Goal: Obtain resource: Download file/media

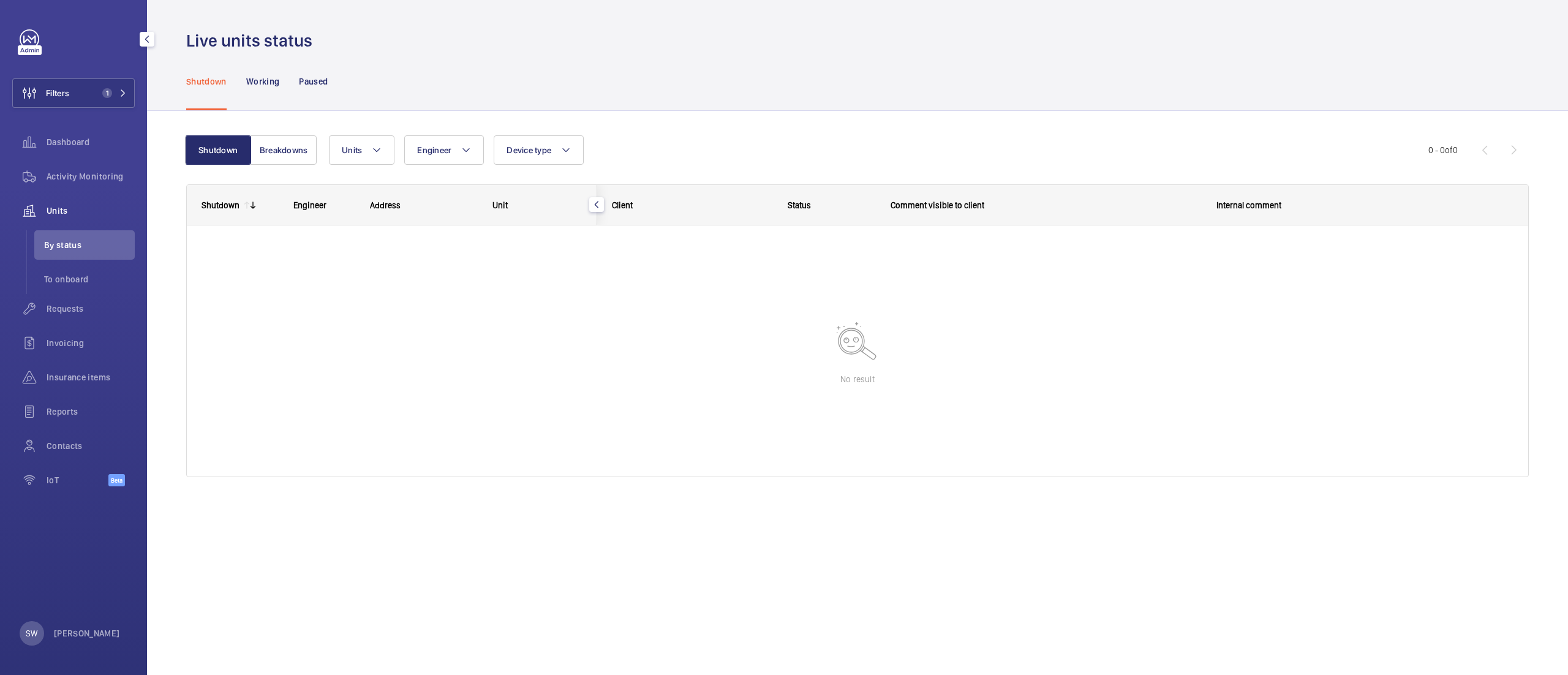
click at [50, 89] on span "Filters" at bounding box center [57, 93] width 23 height 13
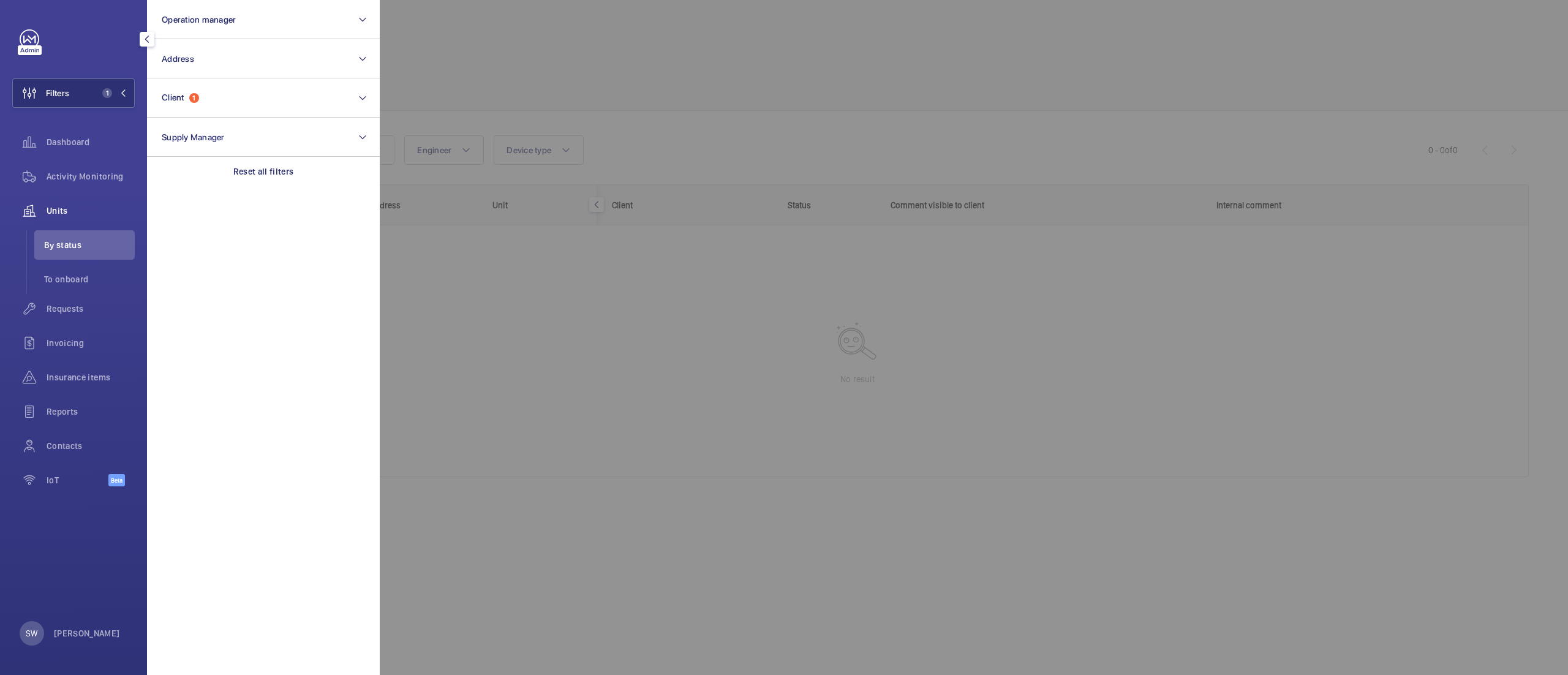
click at [289, 190] on section "Operation manager Address Client 1 Supply Manager Reset all filters" at bounding box center [263, 338] width 233 height 675
click at [280, 168] on p "Reset all filters" at bounding box center [263, 172] width 61 height 13
click at [234, 100] on button "Client" at bounding box center [263, 98] width 233 height 40
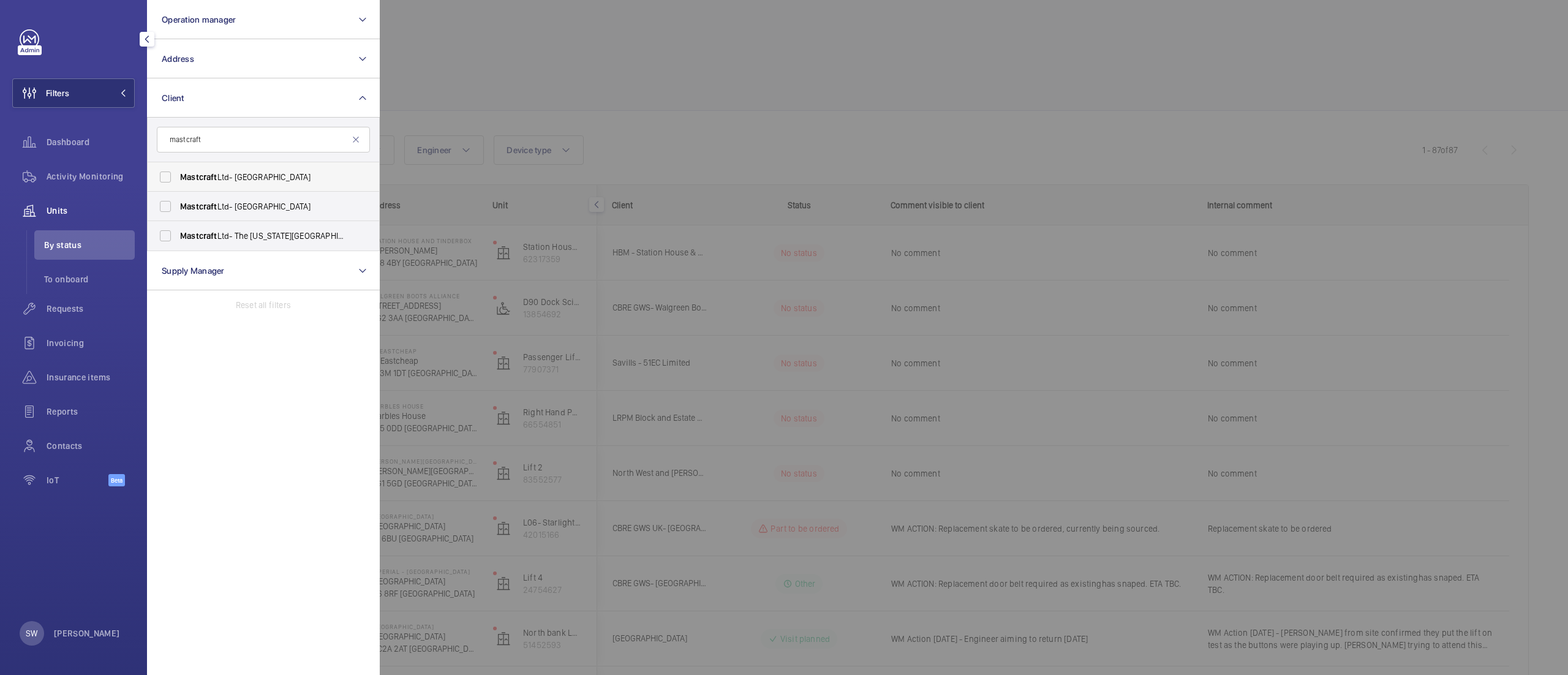
type input "mastcraft"
click at [212, 173] on span "Mastcraft" at bounding box center [198, 177] width 37 height 9
click at [178, 173] on input "Mastcraft Ltd- [GEOGRAPHIC_DATA]" at bounding box center [165, 177] width 24 height 25
click at [214, 190] on label "Mastcraft Ltd- [GEOGRAPHIC_DATA]" at bounding box center [254, 176] width 213 height 29
click at [178, 190] on input "Mastcraft Ltd- [GEOGRAPHIC_DATA]" at bounding box center [165, 177] width 24 height 25
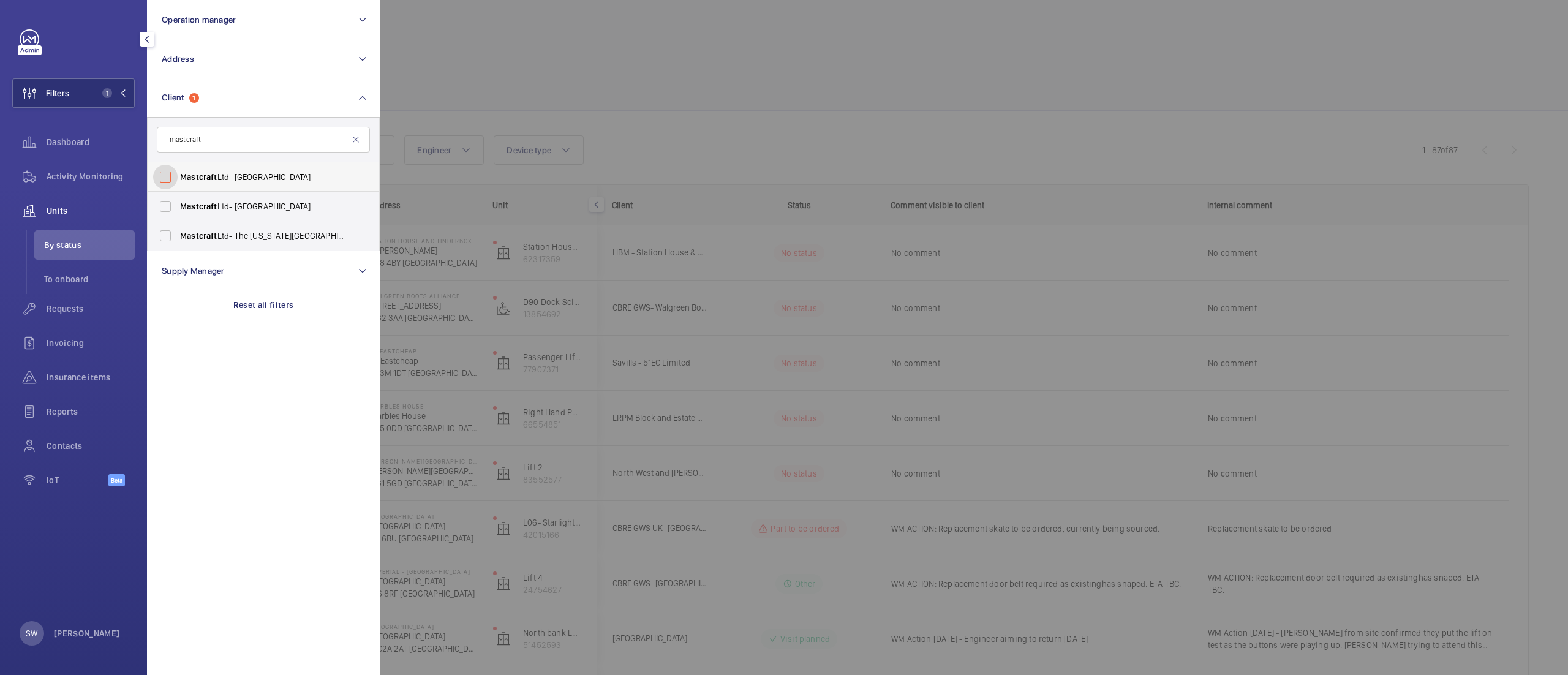
checkbox input "false"
click at [214, 205] on span "Mastcraft" at bounding box center [198, 206] width 37 height 9
click at [178, 205] on input "Mastcraft Ltd- [GEOGRAPHIC_DATA]" at bounding box center [165, 206] width 24 height 25
checkbox input "true"
click at [218, 168] on label "Mastcraft Ltd- [GEOGRAPHIC_DATA]" at bounding box center [254, 176] width 213 height 29
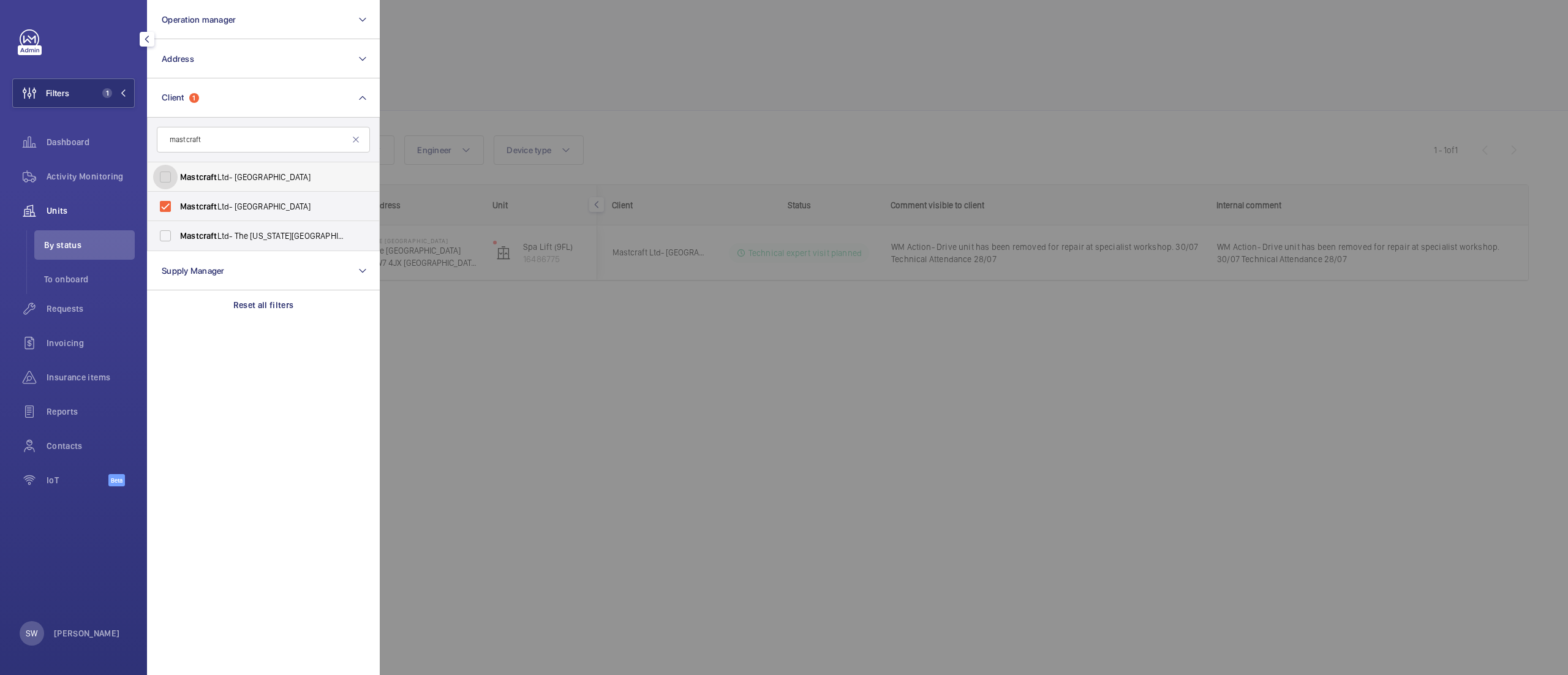
click at [178, 168] on input "Mastcraft Ltd- [GEOGRAPHIC_DATA]" at bounding box center [165, 177] width 24 height 25
checkbox input "true"
click at [220, 239] on span "Mastcraft Ltd- The [US_STATE][GEOGRAPHIC_DATA]" at bounding box center [264, 236] width 168 height 13
click at [178, 239] on input "Mastcraft Ltd- The [US_STATE][GEOGRAPHIC_DATA]" at bounding box center [165, 236] width 24 height 25
checkbox input "true"
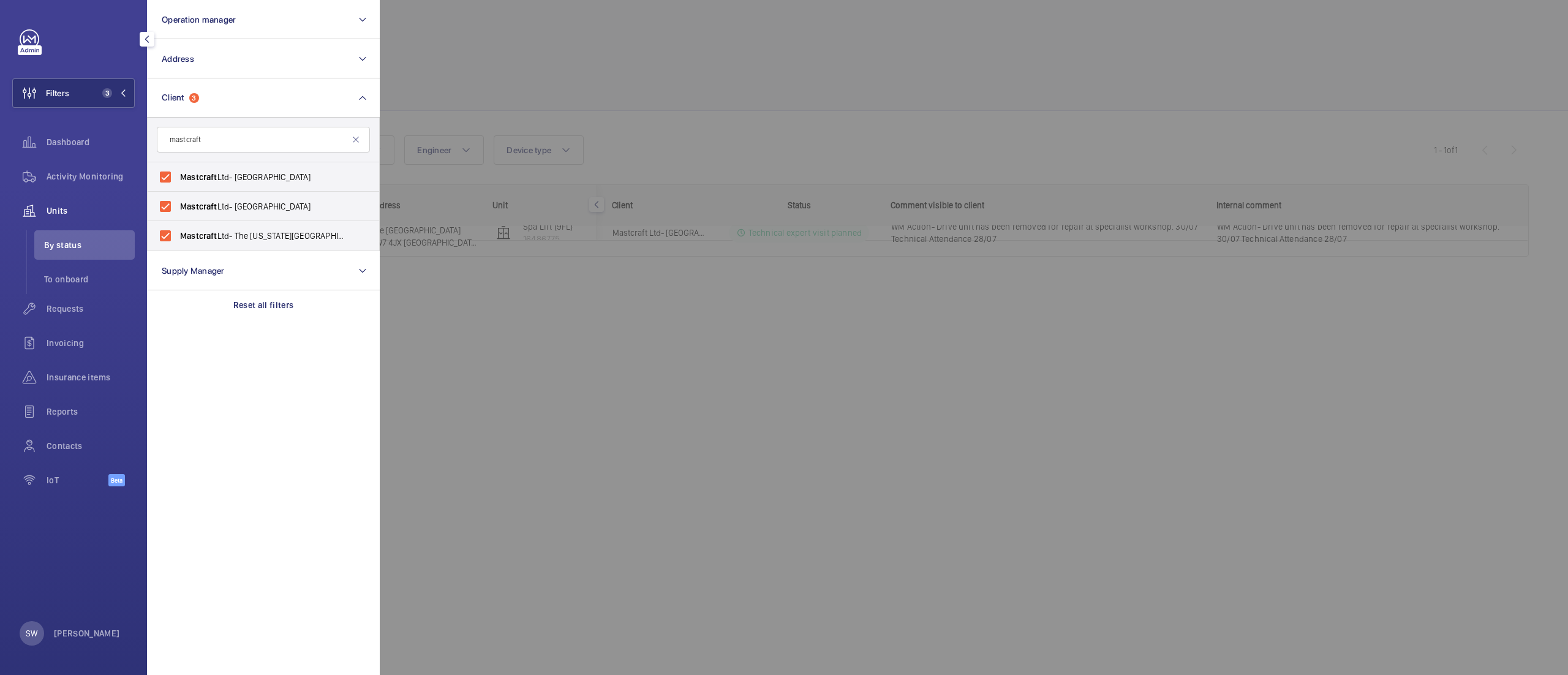
click at [803, 40] on div at bounding box center [1164, 338] width 1568 height 675
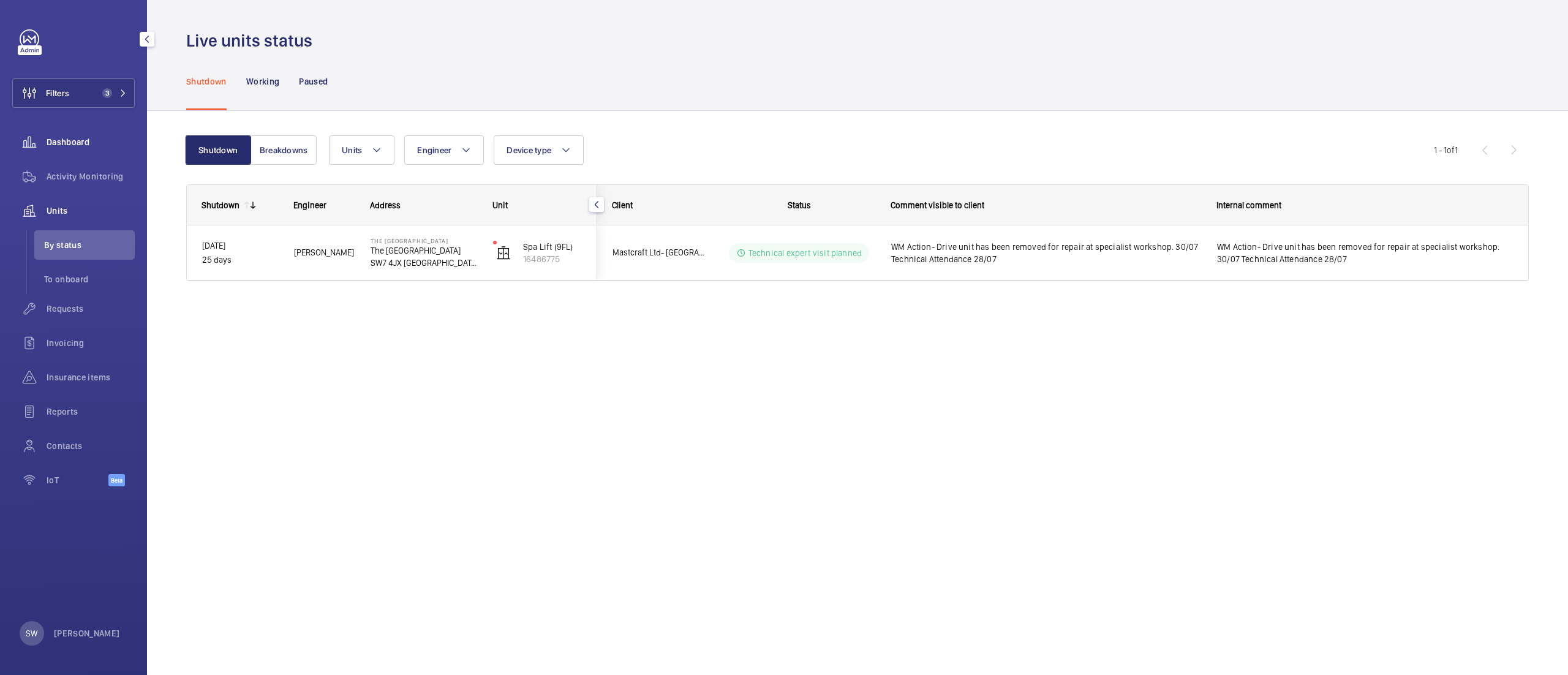
click at [82, 138] on span "Dashboard" at bounding box center [91, 142] width 88 height 13
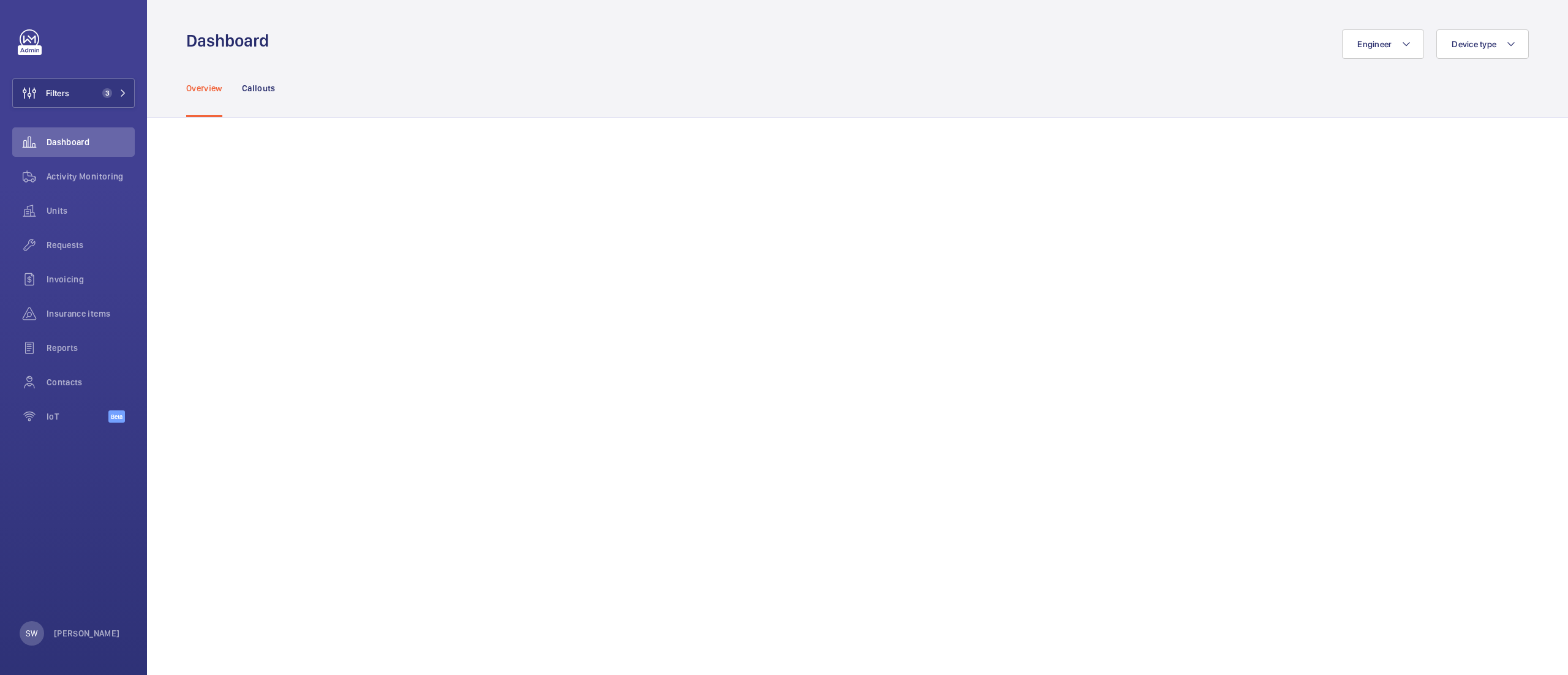
scroll to position [1227, 0]
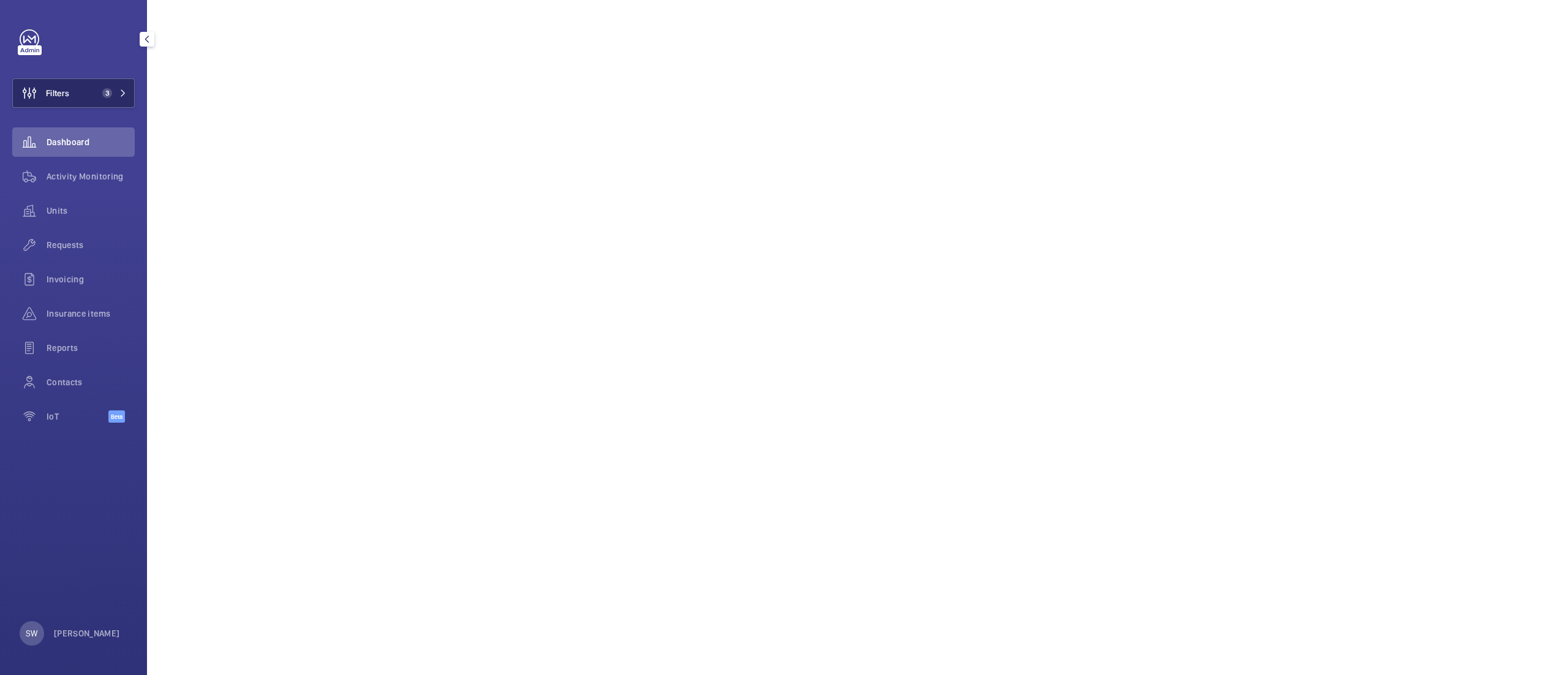
click at [125, 97] on span "3" at bounding box center [111, 93] width 29 height 9
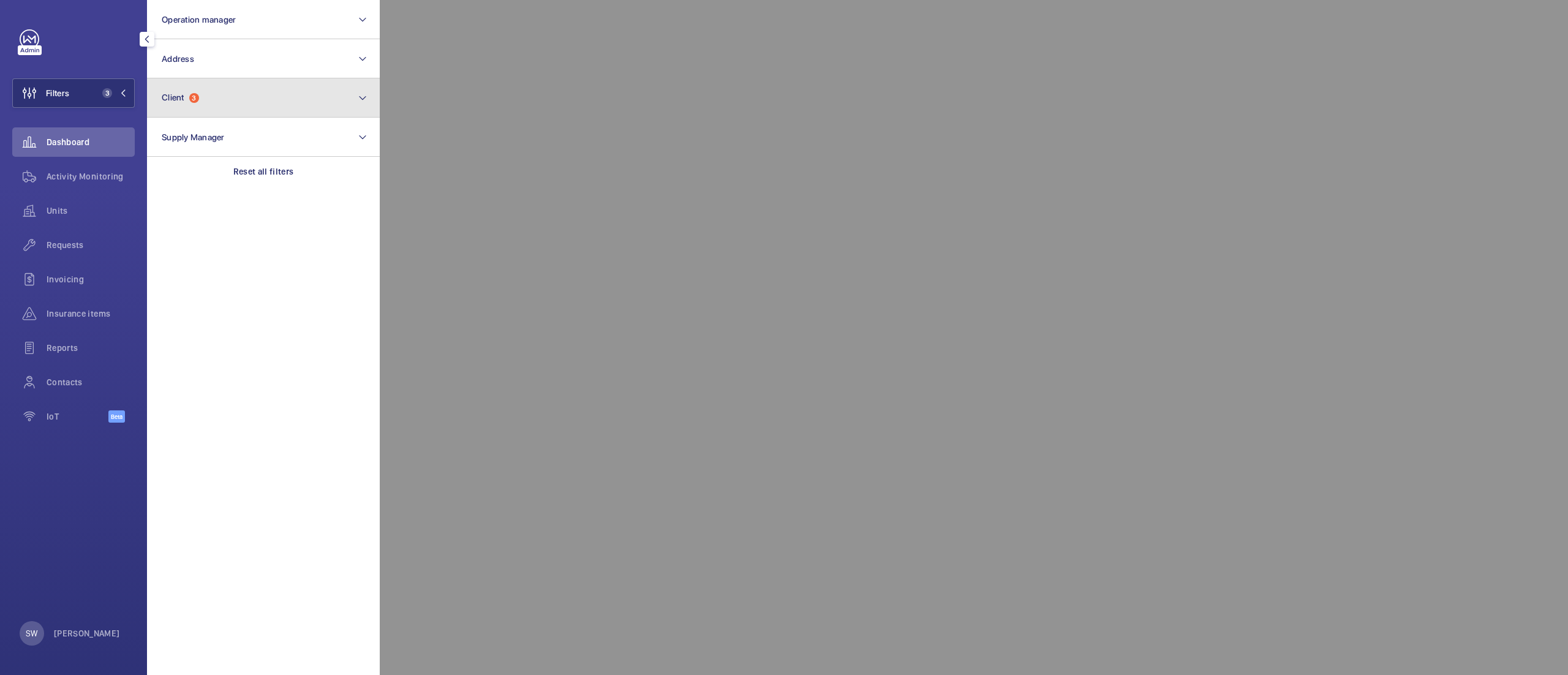
click at [203, 96] on button "Client 3" at bounding box center [263, 98] width 233 height 40
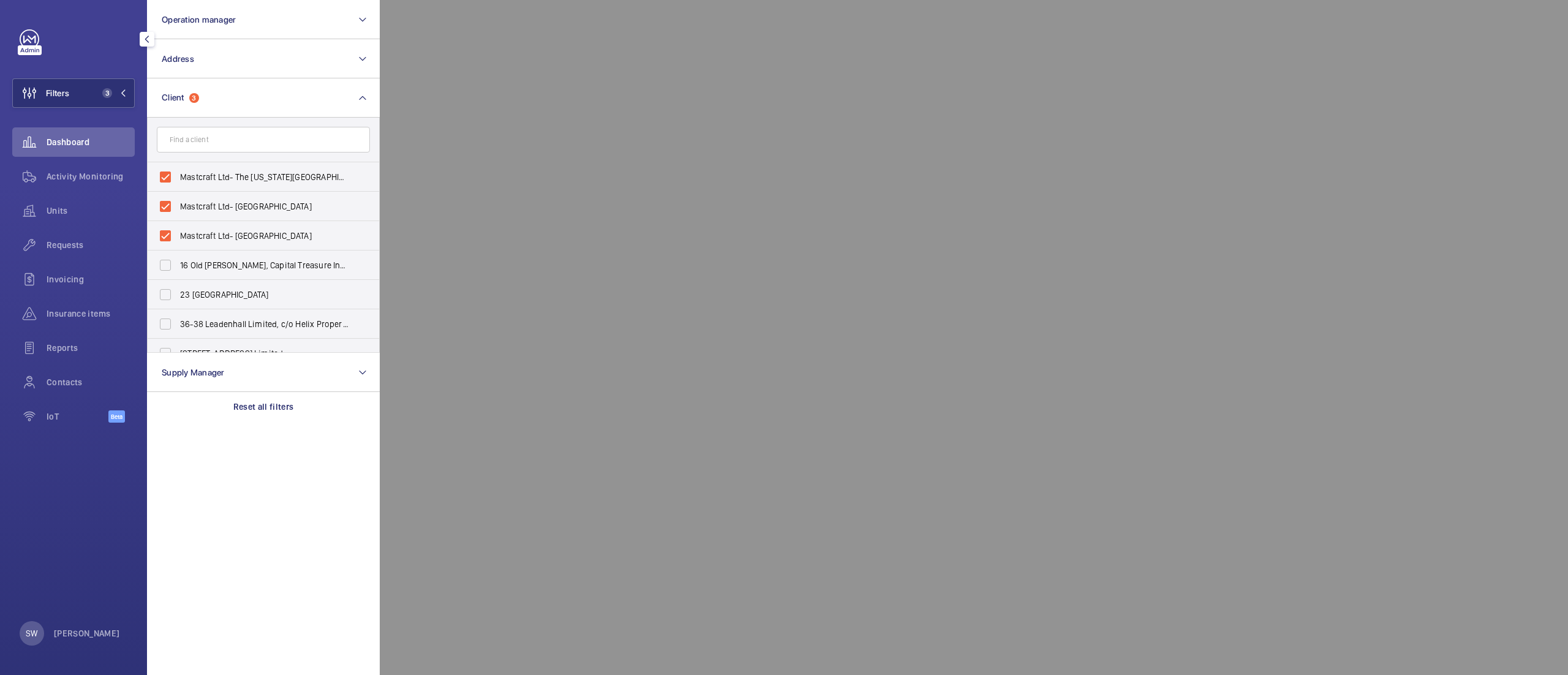
click at [721, 345] on div at bounding box center [1164, 338] width 1568 height 675
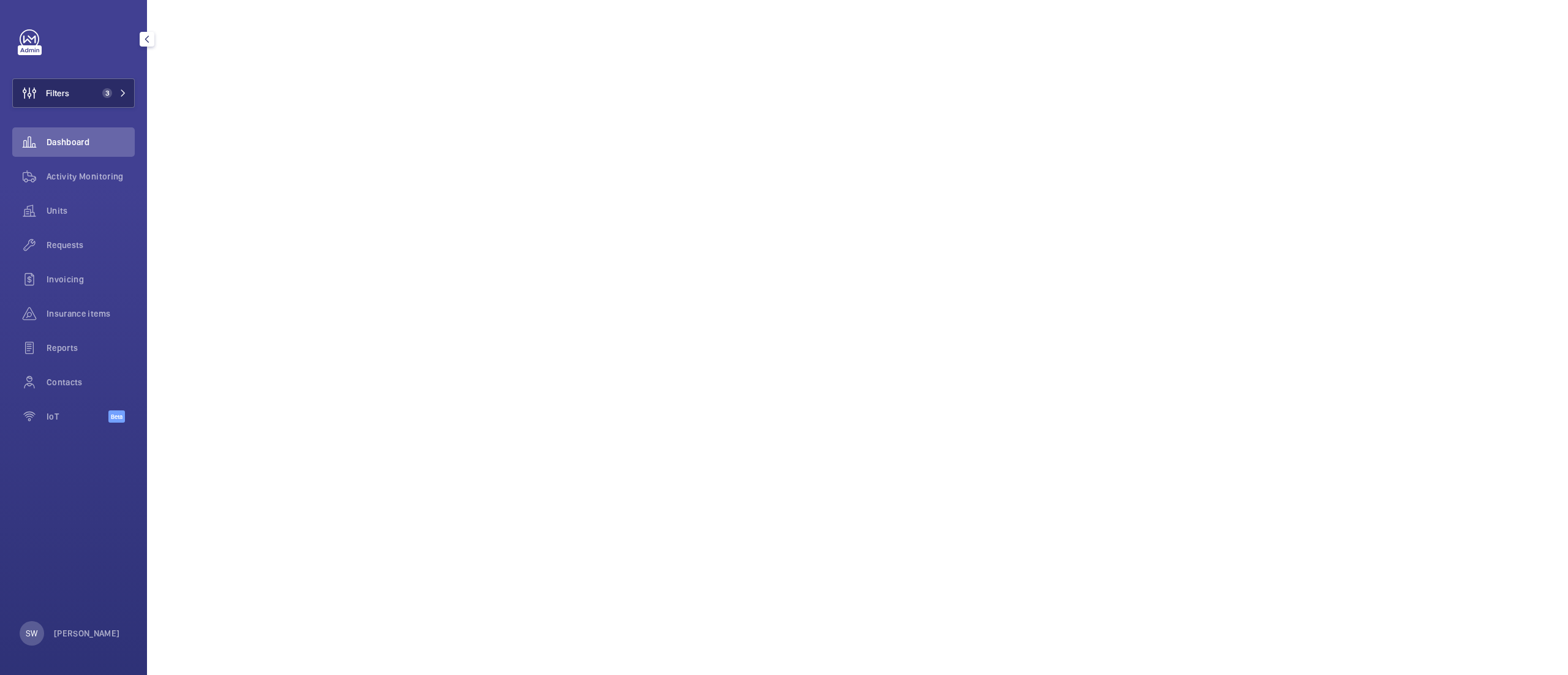
click at [91, 92] on button "Filters 3" at bounding box center [73, 92] width 122 height 29
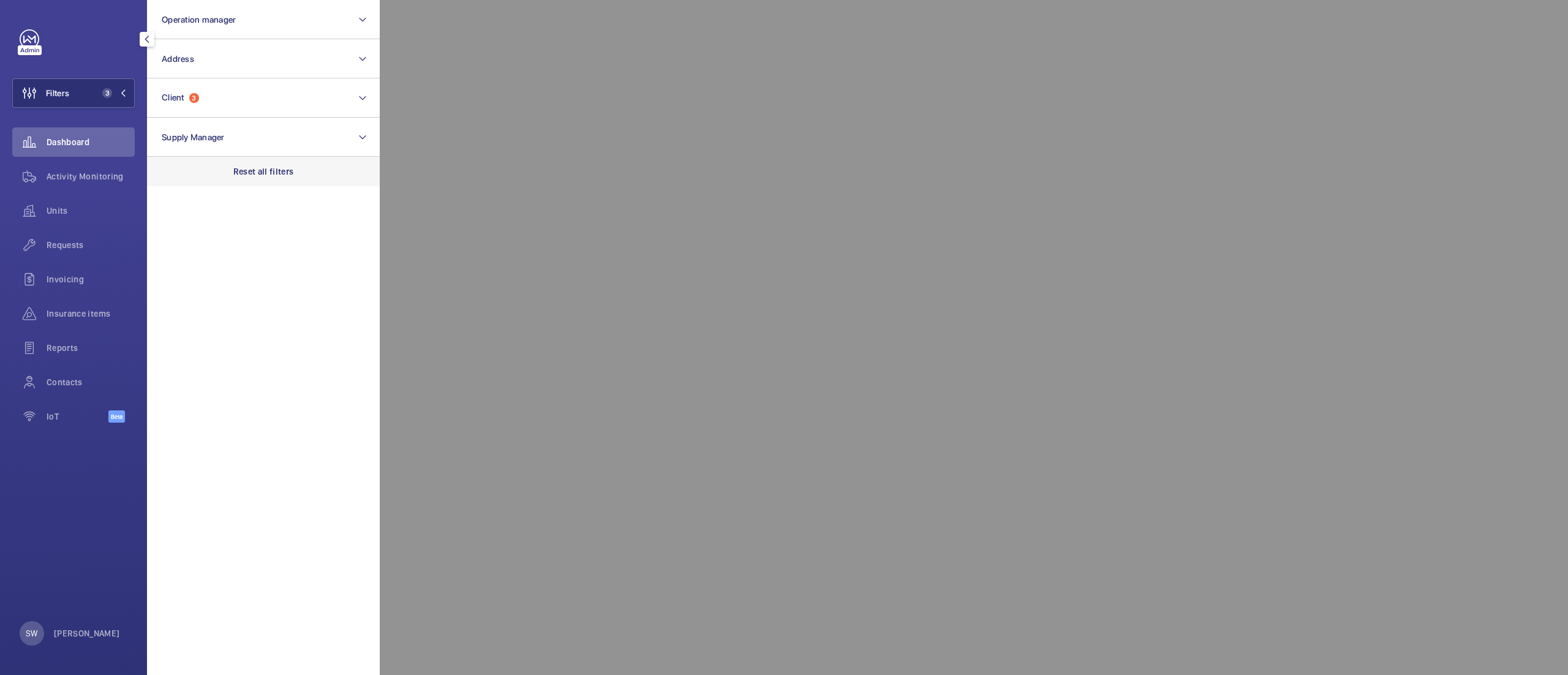
click at [288, 173] on p "Reset all filters" at bounding box center [263, 172] width 61 height 13
click at [239, 97] on button "Client" at bounding box center [263, 98] width 233 height 40
type input "uclh"
click at [247, 171] on span "CBRE GWS UCLH" at bounding box center [264, 177] width 168 height 13
click at [178, 171] on input "CBRE GWS UCLH" at bounding box center [165, 177] width 24 height 25
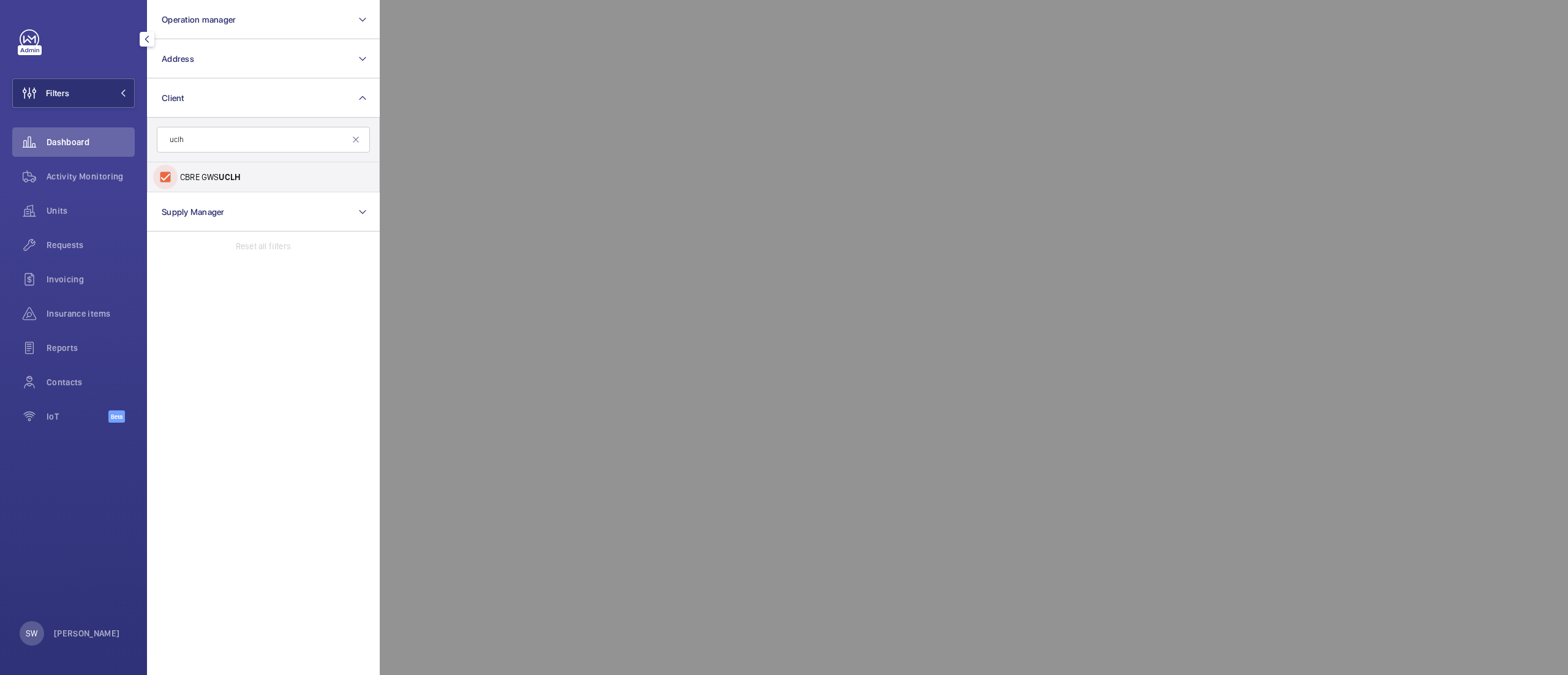
checkbox input "true"
click at [72, 209] on span "Units" at bounding box center [91, 211] width 88 height 13
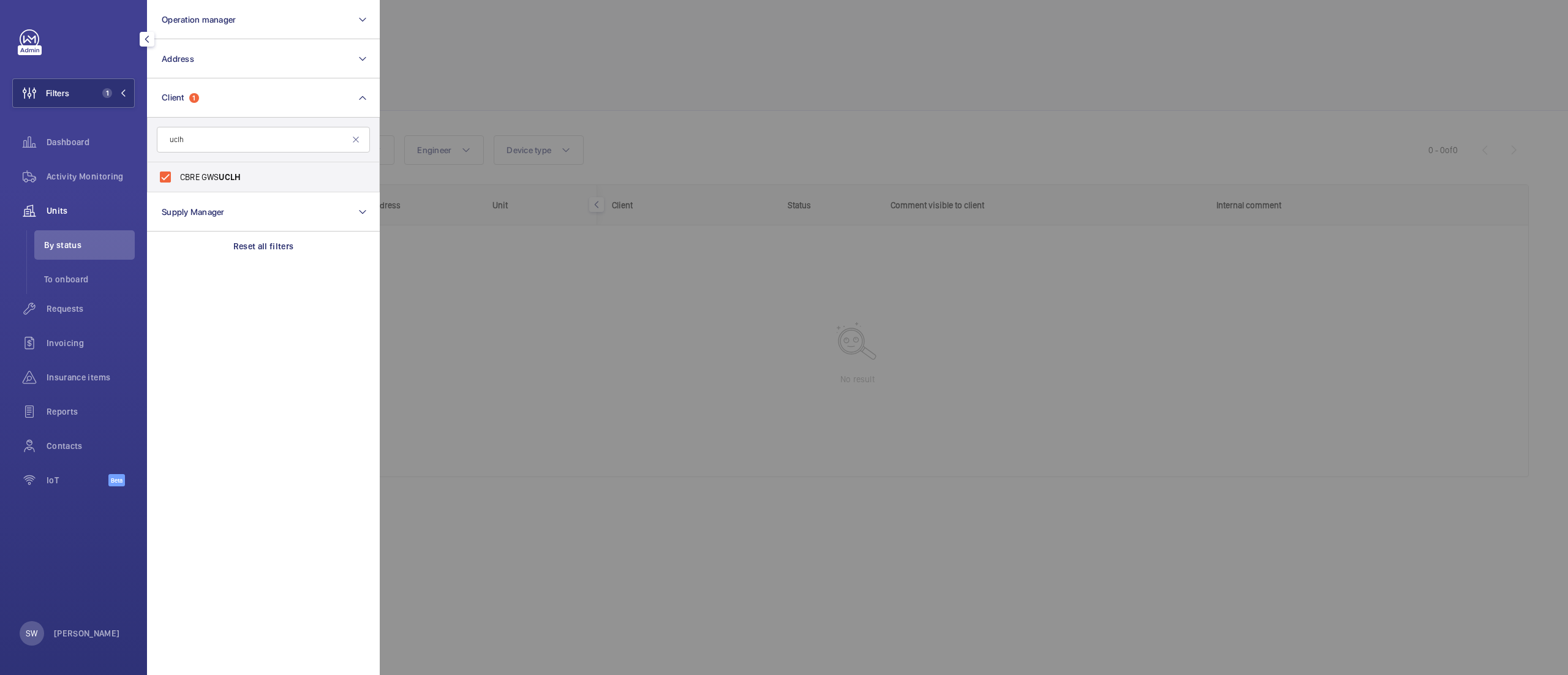
click at [792, 90] on div at bounding box center [1164, 338] width 1568 height 675
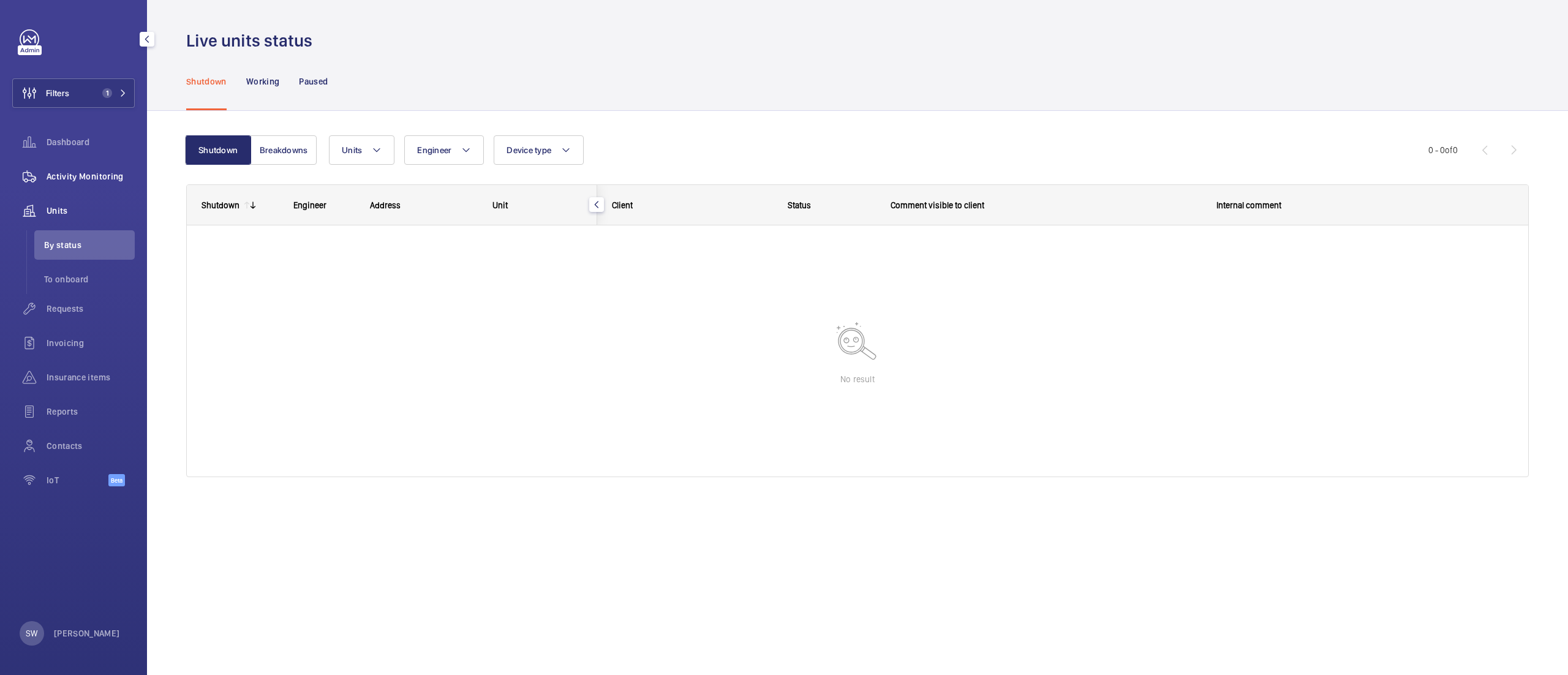
click at [87, 182] on span "Activity Monitoring" at bounding box center [91, 177] width 88 height 13
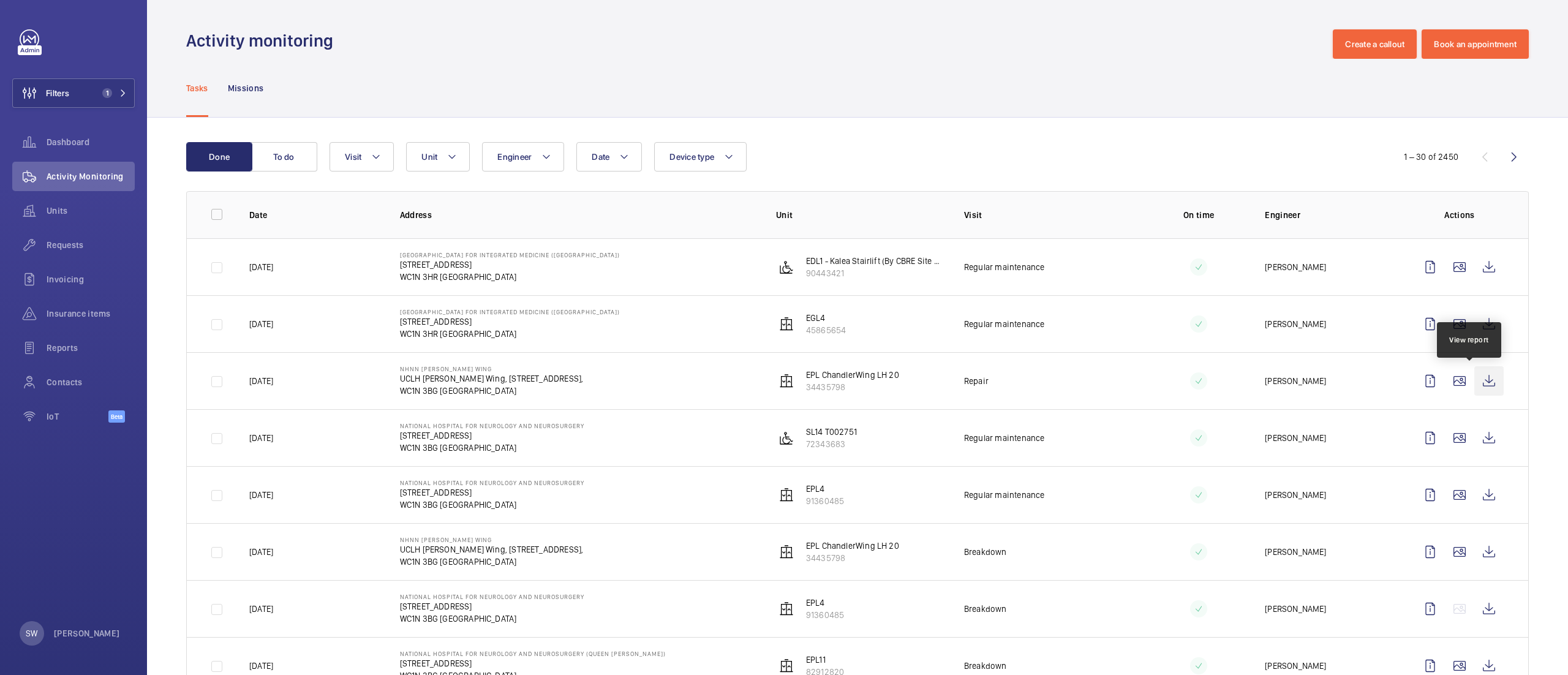
click at [1474, 389] on wm-front-icon-button at bounding box center [1488, 381] width 29 height 29
click at [106, 90] on span "1" at bounding box center [107, 93] width 9 height 9
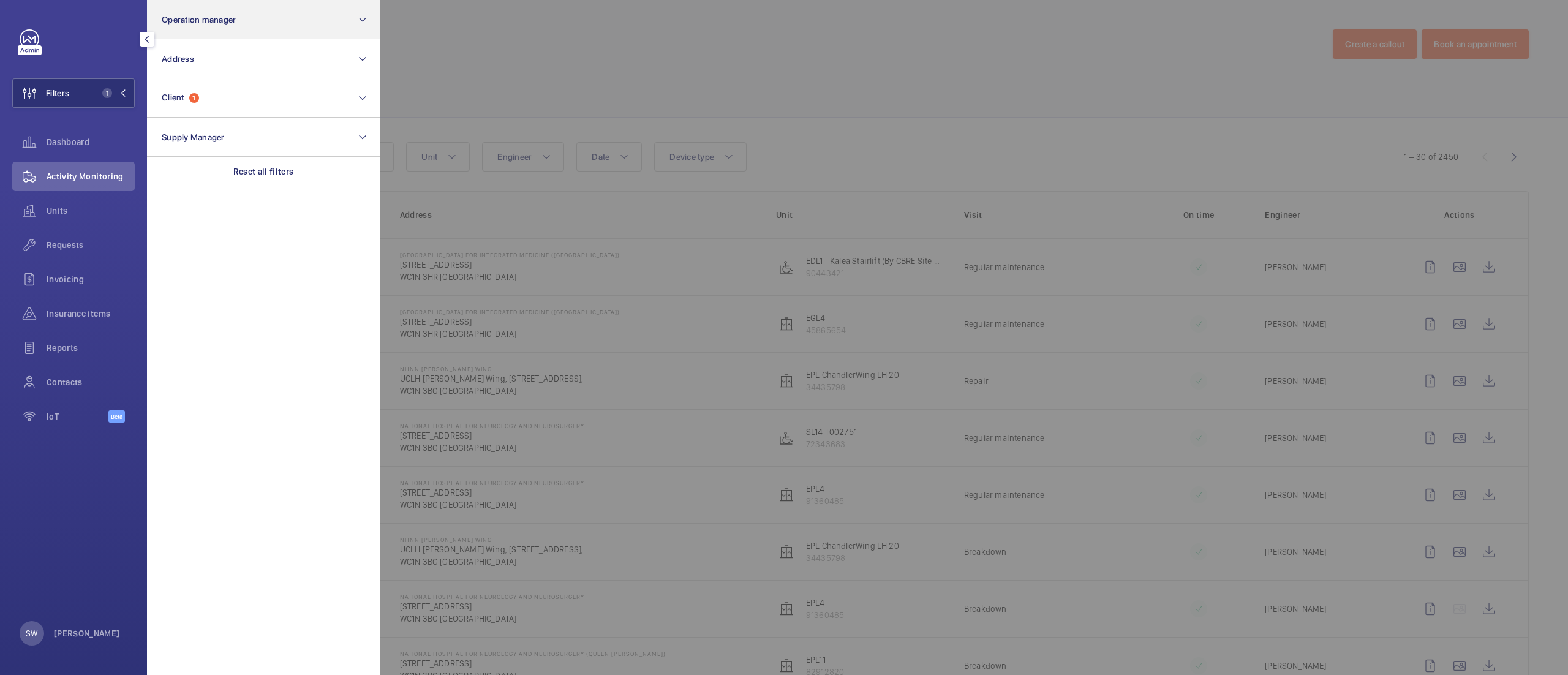
click at [324, 171] on div "Reset all filters" at bounding box center [263, 171] width 233 height 29
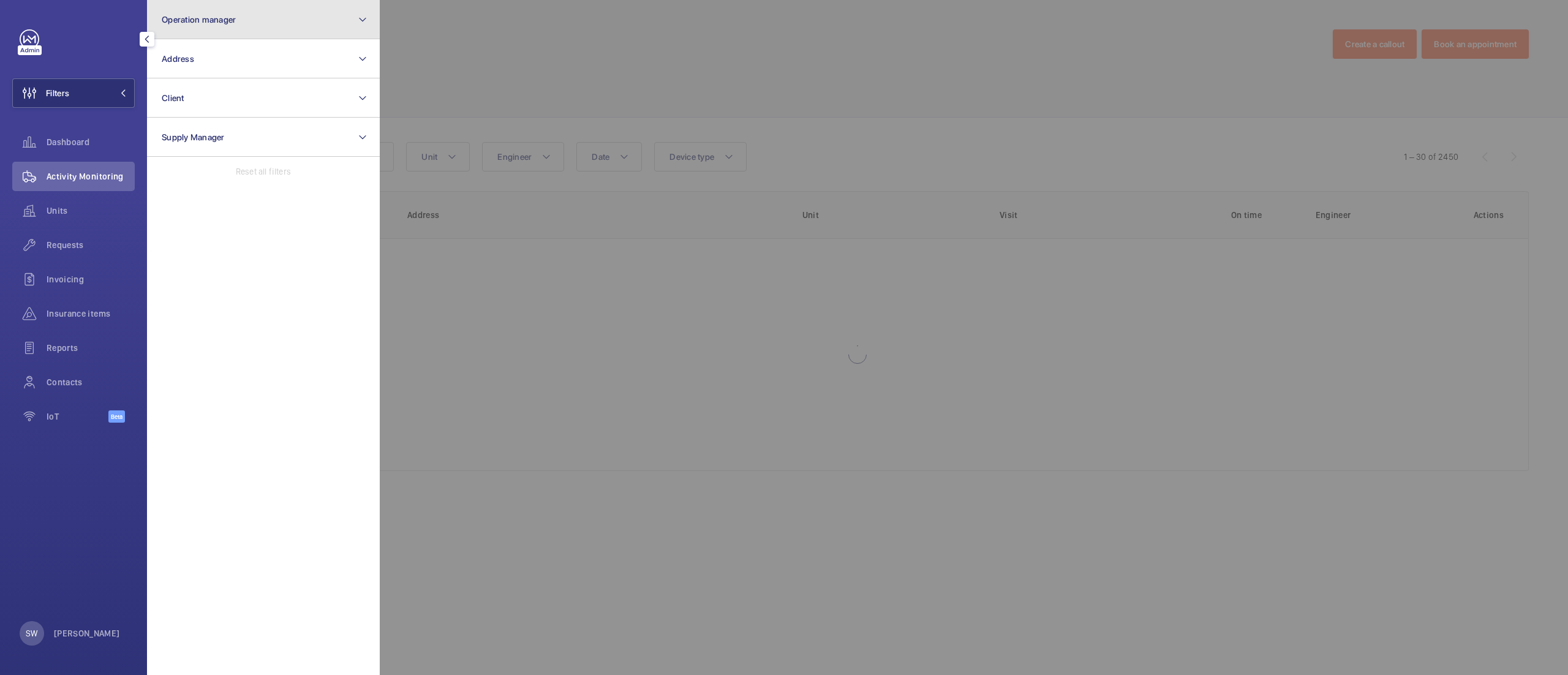
click at [239, 9] on button "Operation manager" at bounding box center [263, 20] width 233 height 40
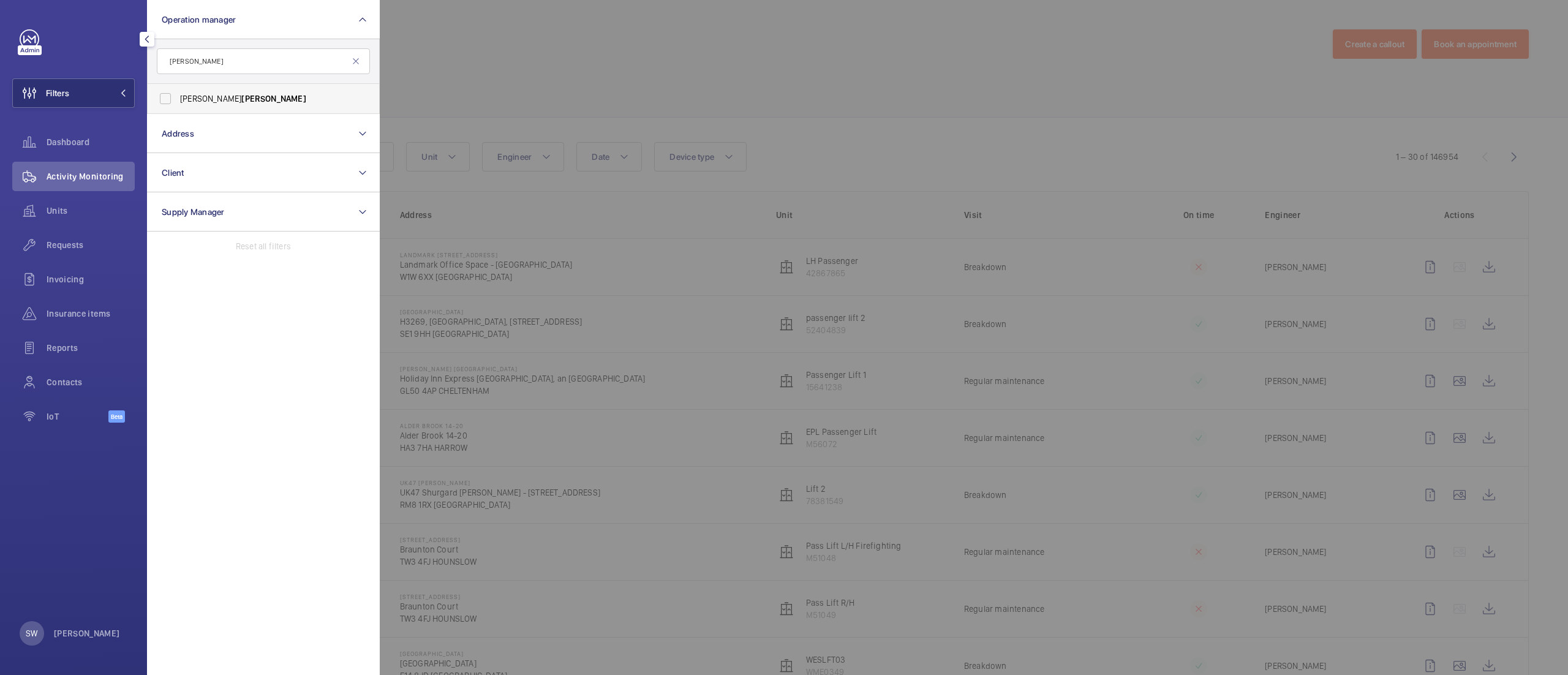
type input "[PERSON_NAME]"
click at [241, 96] on span "[PERSON_NAME]" at bounding box center [273, 99] width 64 height 9
click at [178, 96] on input "[PERSON_NAME] [PERSON_NAME]" at bounding box center [165, 98] width 24 height 25
checkbox input "true"
click at [828, 127] on div at bounding box center [1164, 338] width 1568 height 675
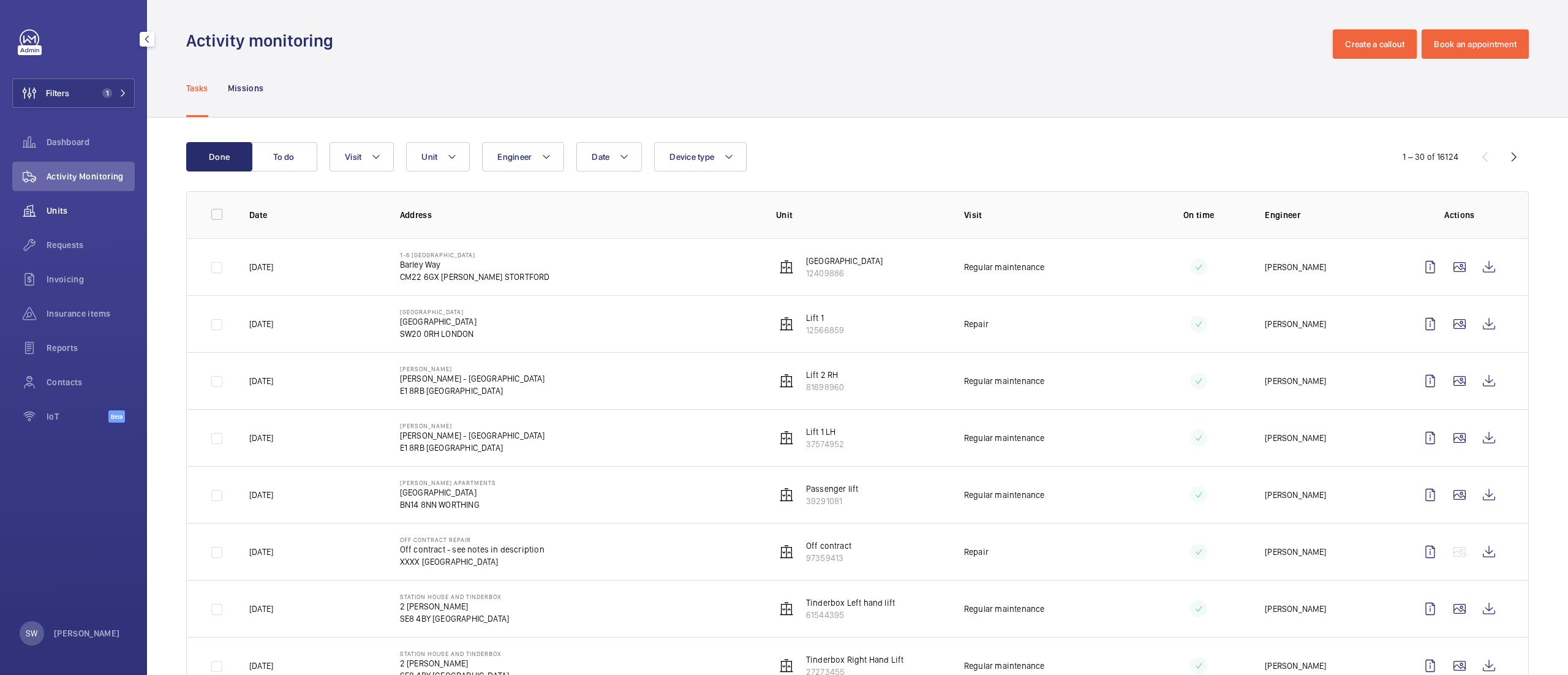
click at [88, 205] on span "Units" at bounding box center [91, 211] width 88 height 13
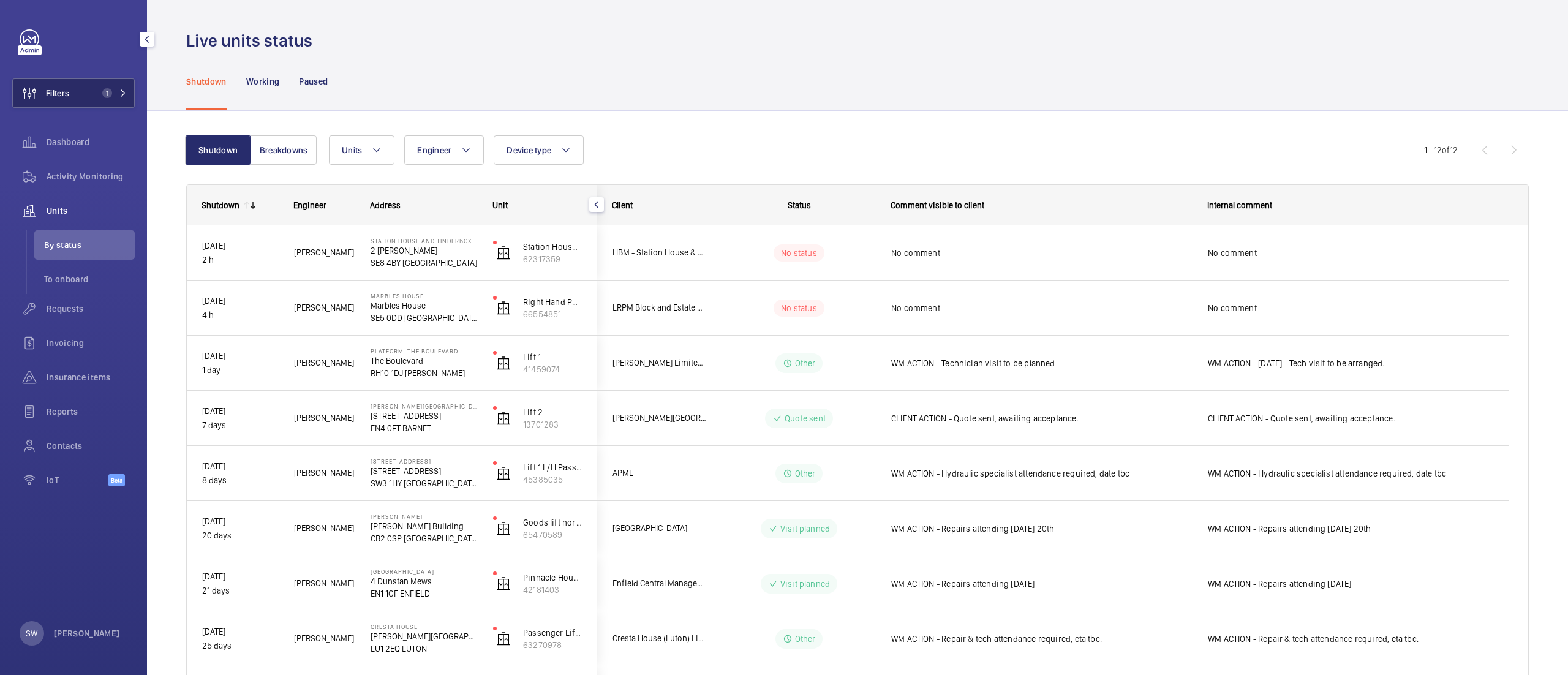
click at [53, 97] on span "Filters" at bounding box center [57, 93] width 23 height 13
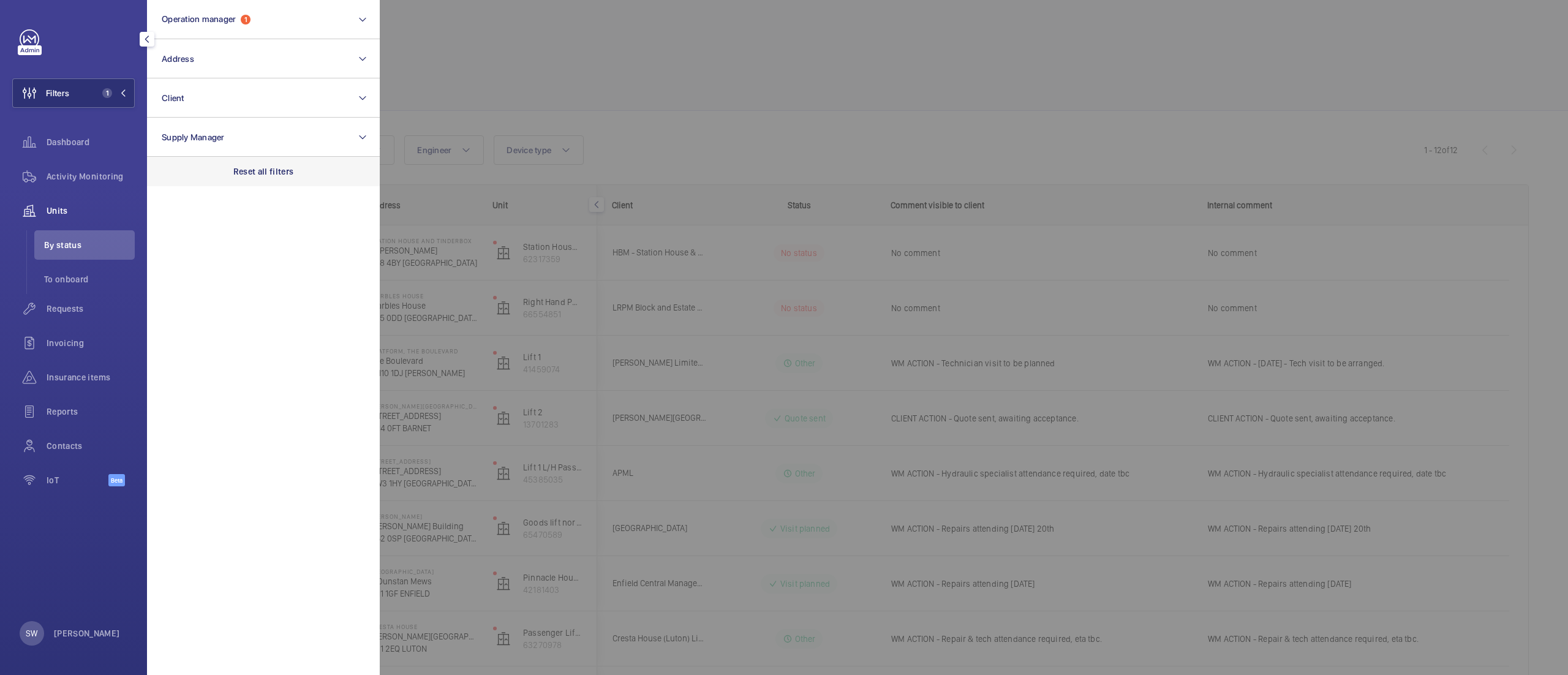
click at [284, 156] on div "Reset all filters" at bounding box center [263, 171] width 233 height 29
click at [241, 93] on button "Client" at bounding box center [263, 98] width 233 height 40
type input "dunnhumby"
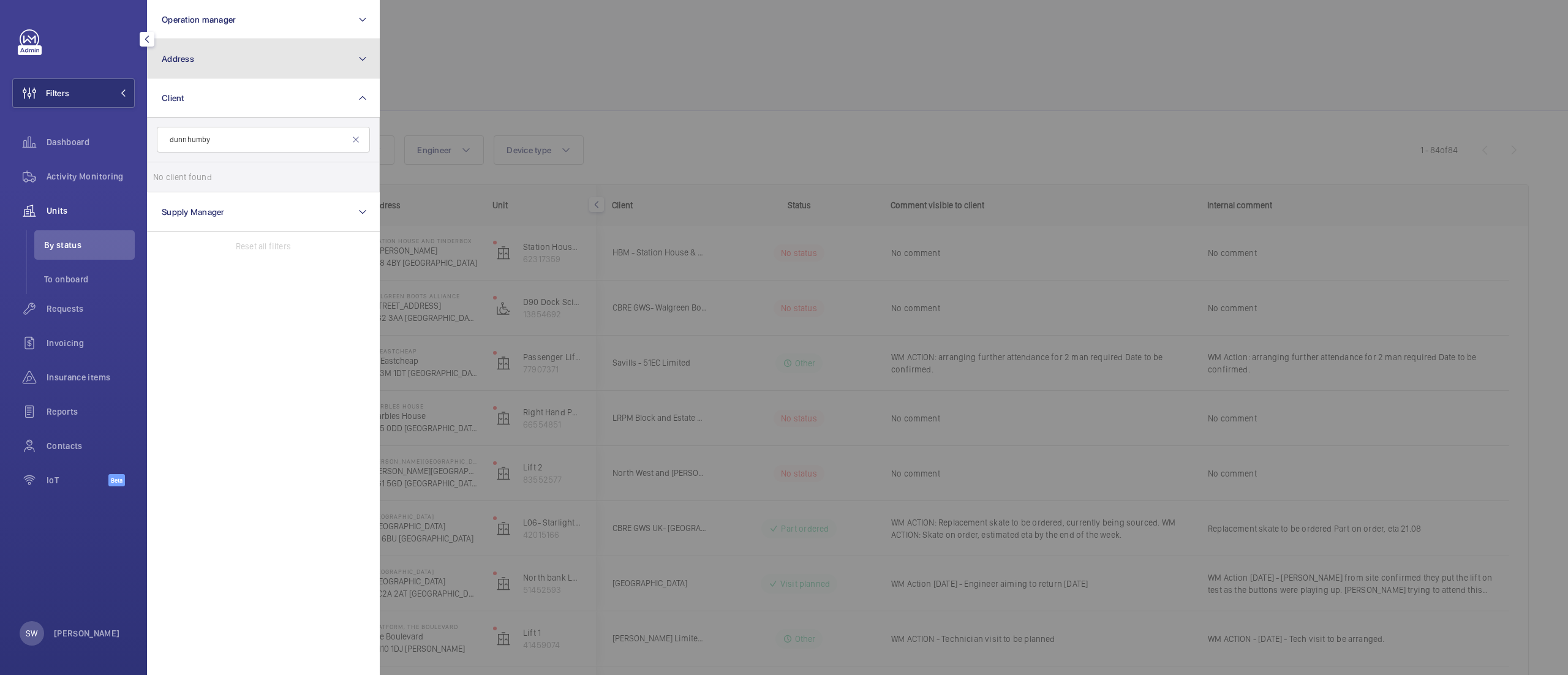
click at [256, 64] on button "Address" at bounding box center [263, 59] width 233 height 40
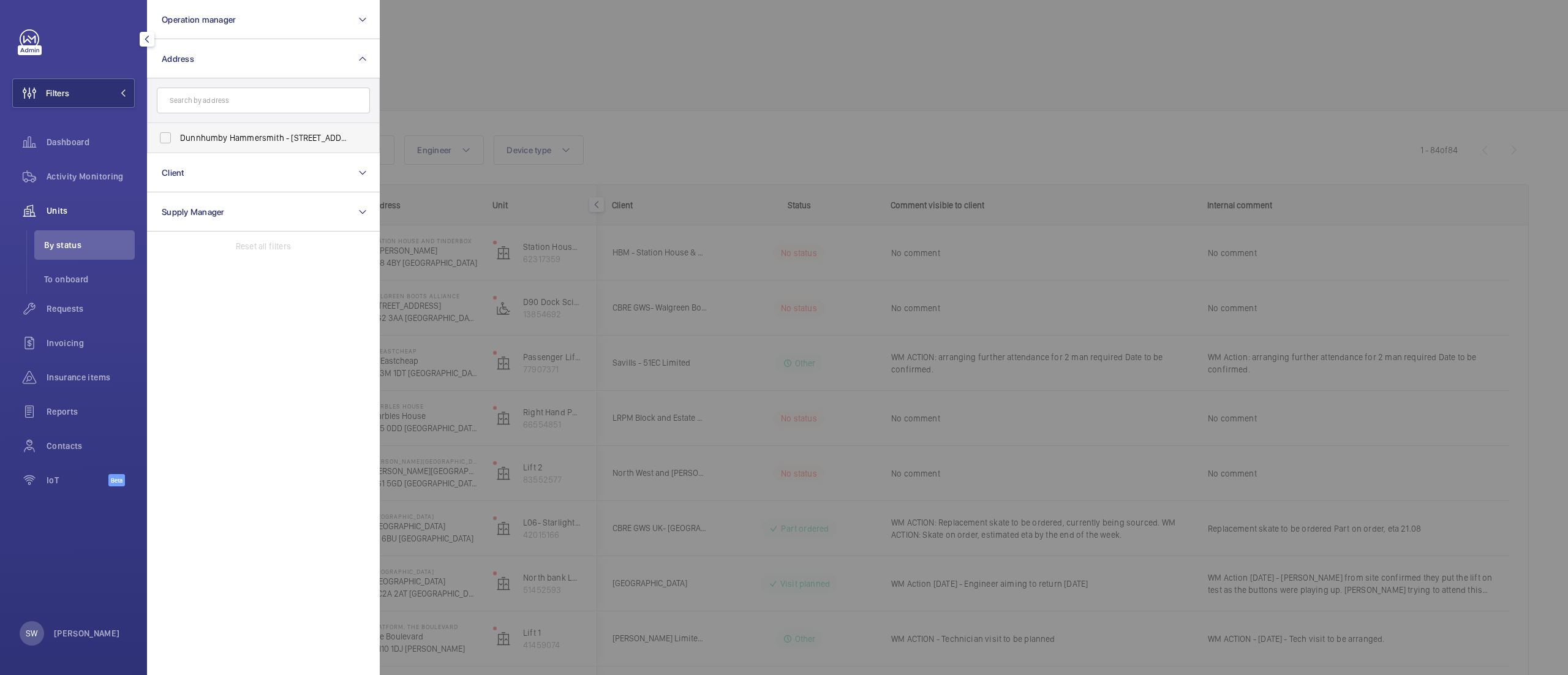
click at [285, 149] on label "Dunnhumby Hammersmith - [STREET_ADDRESS][PERSON_NAME]" at bounding box center [254, 138] width 213 height 29
click at [178, 149] on input "Dunnhumby Hammersmith - [STREET_ADDRESS][PERSON_NAME]" at bounding box center [165, 138] width 24 height 25
checkbox input "true"
click at [735, 68] on div at bounding box center [1164, 338] width 1568 height 675
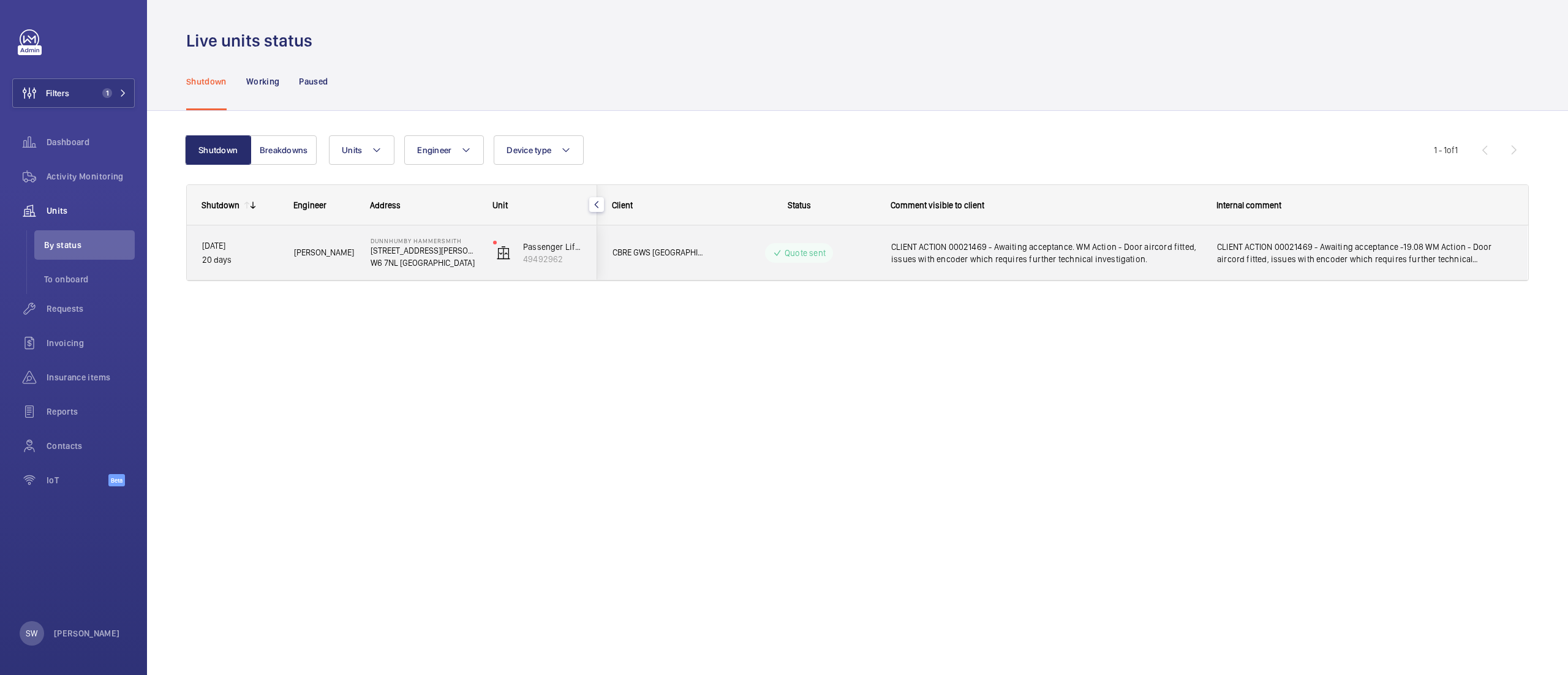
click at [1052, 263] on span "CLIENT ACTION 00021469 - Awaiting acceptance. WM Action - Door aircord fitted, …" at bounding box center [1046, 253] width 310 height 25
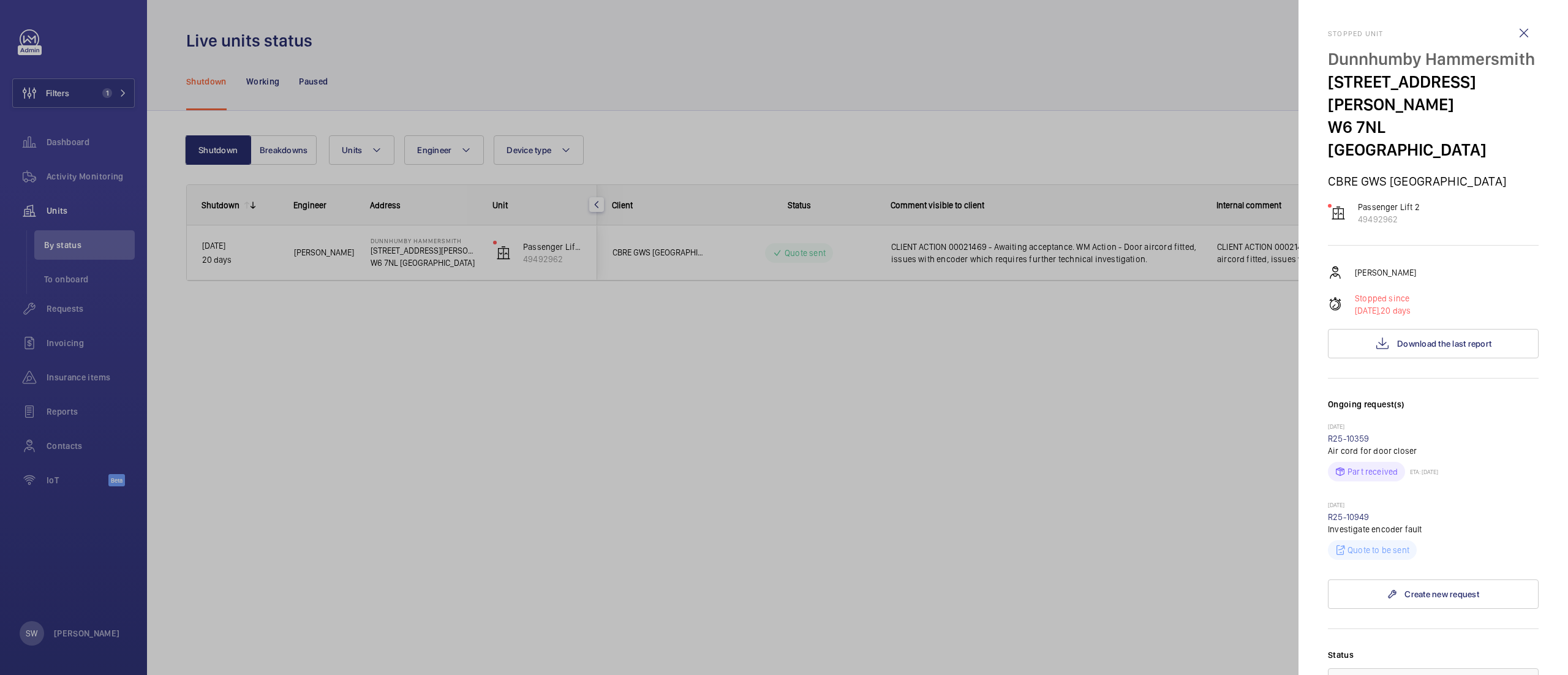
click at [1035, 436] on div at bounding box center [784, 338] width 1568 height 675
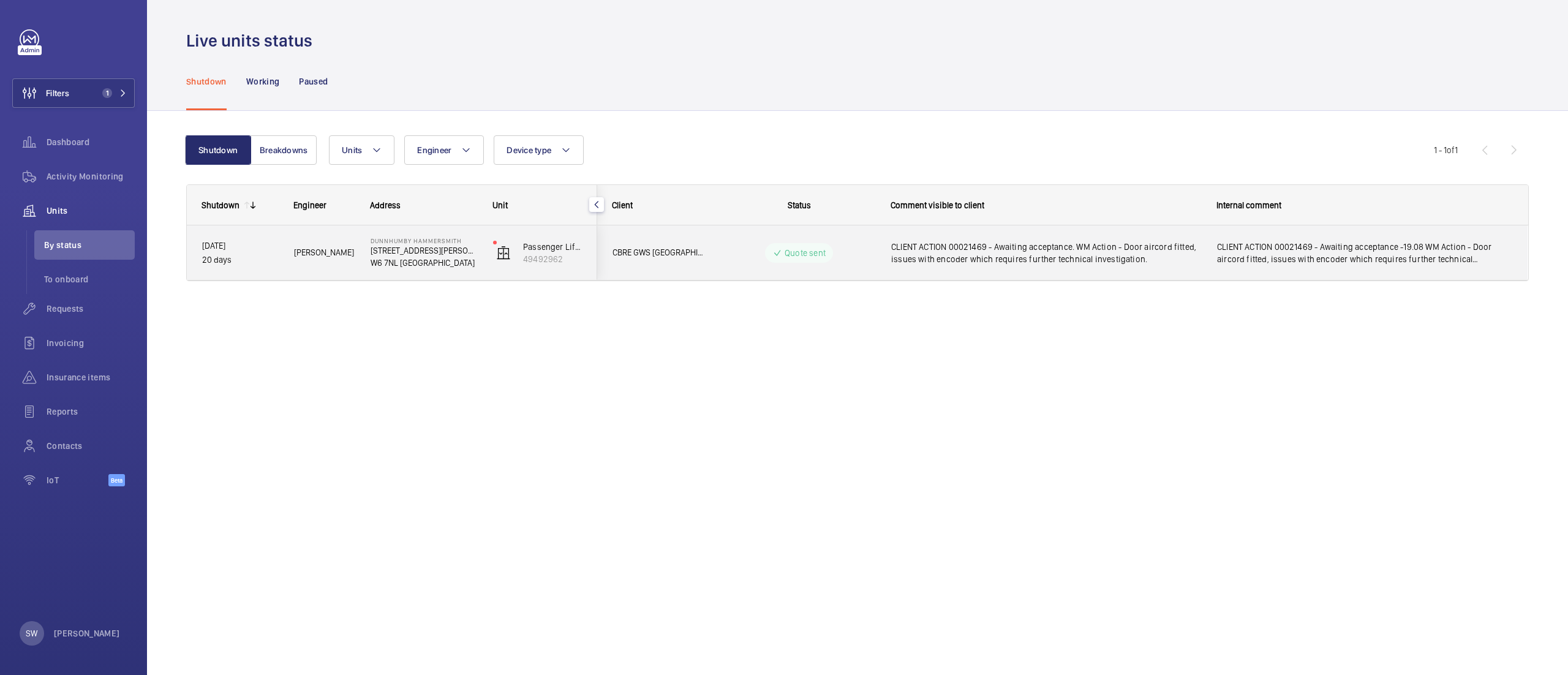
click at [1059, 231] on div "CLIENT ACTION 00021469 - Awaiting acceptance. WM Action - Door aircord fitted, …" at bounding box center [1039, 253] width 325 height 53
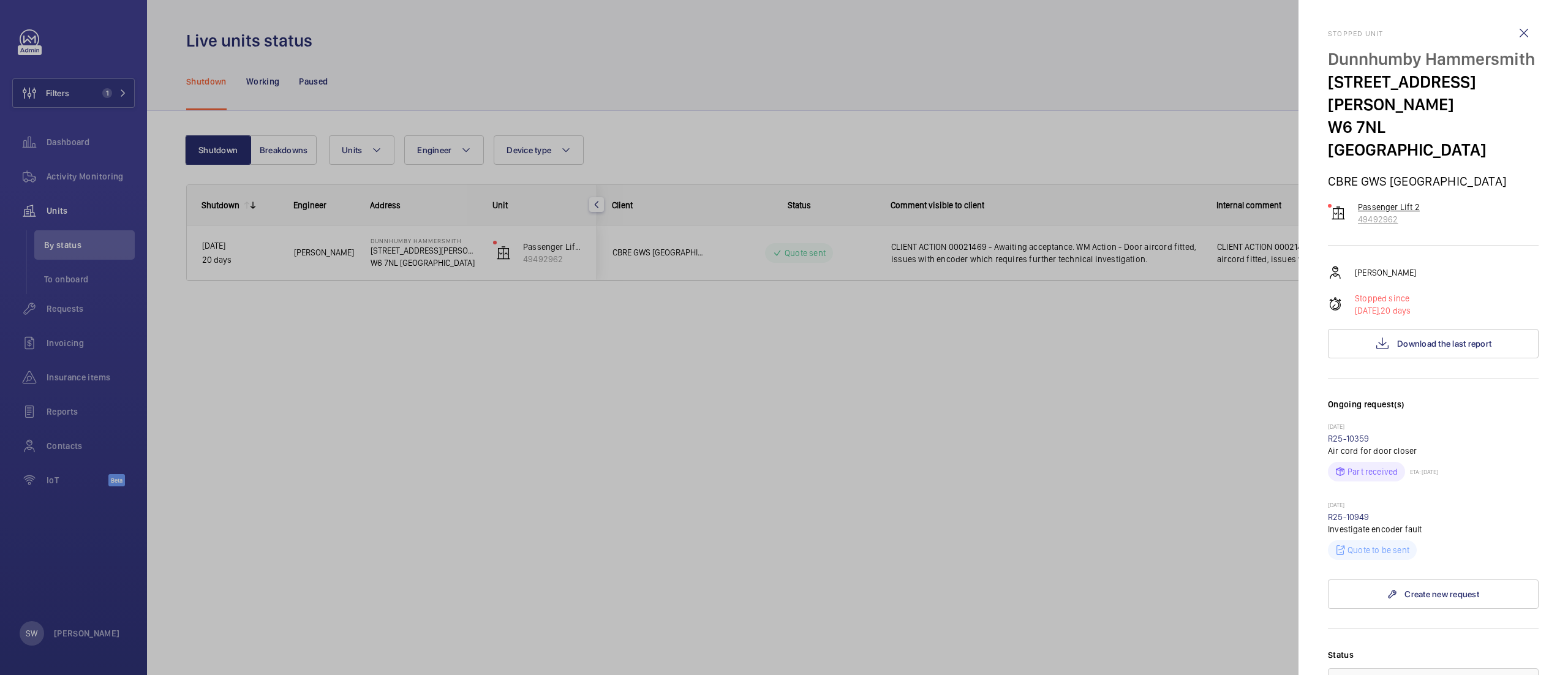
click at [1383, 213] on p "49492962" at bounding box center [1389, 220] width 62 height 13
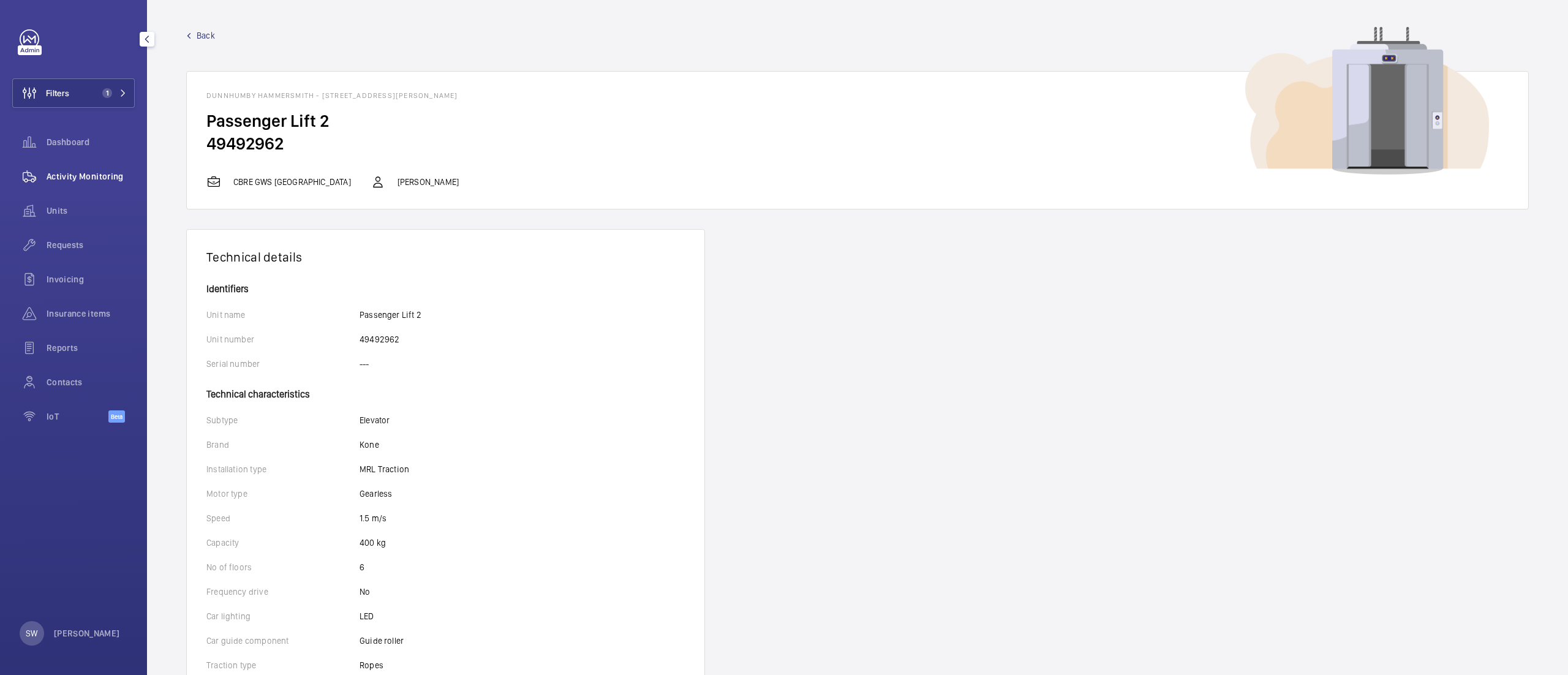
click at [73, 175] on span "Activity Monitoring" at bounding box center [91, 177] width 88 height 13
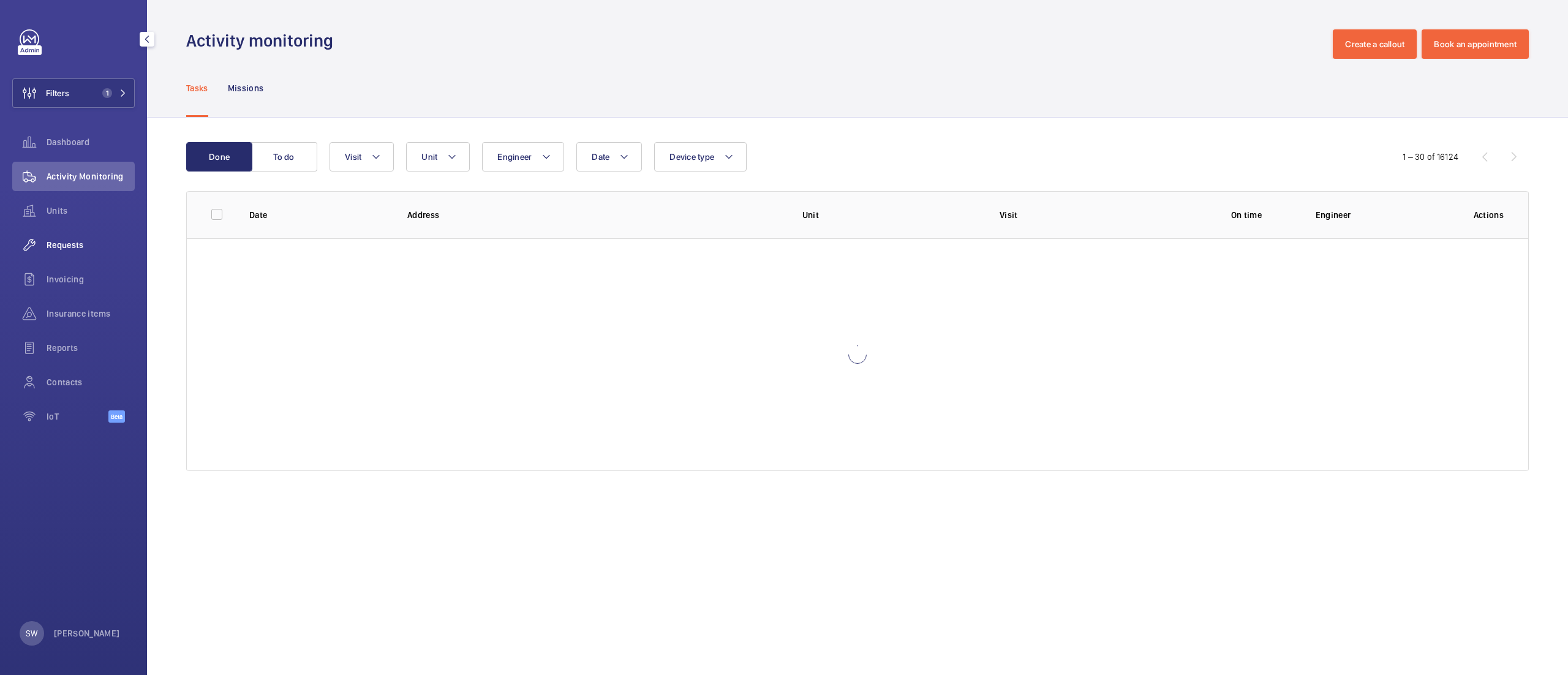
click at [54, 245] on span "Requests" at bounding box center [91, 245] width 88 height 13
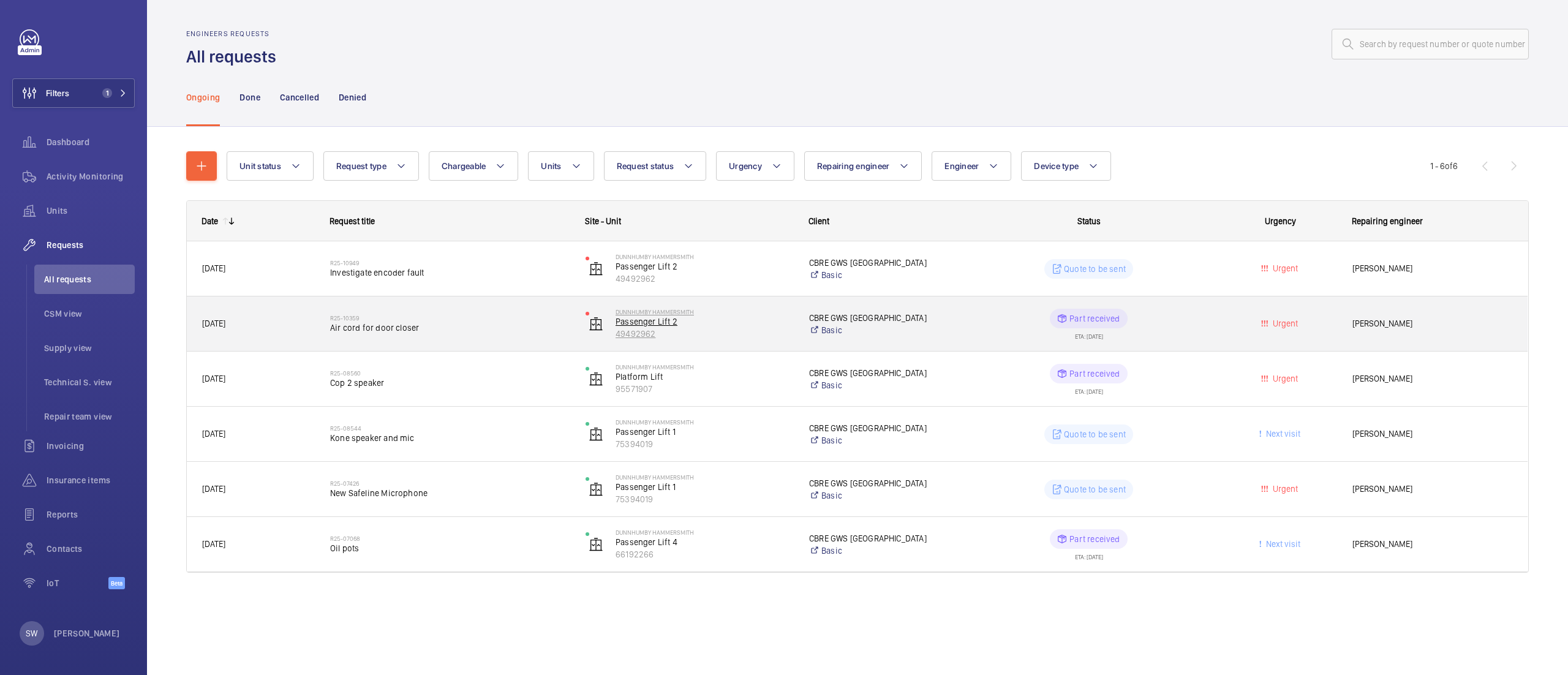
click at [643, 327] on p "Passenger Lift 2" at bounding box center [704, 322] width 178 height 13
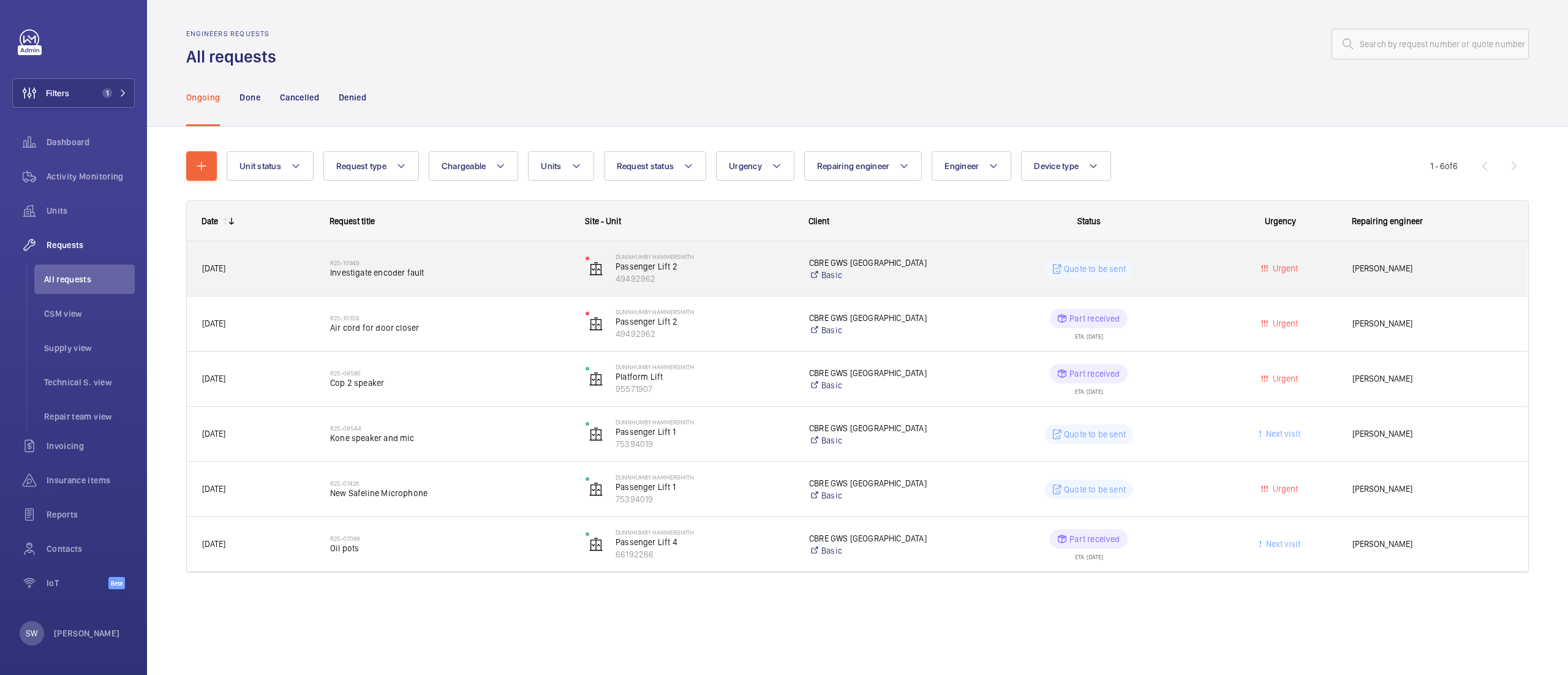
click at [359, 279] on div "R25-10949 Investigate encoder fault" at bounding box center [449, 269] width 239 height 36
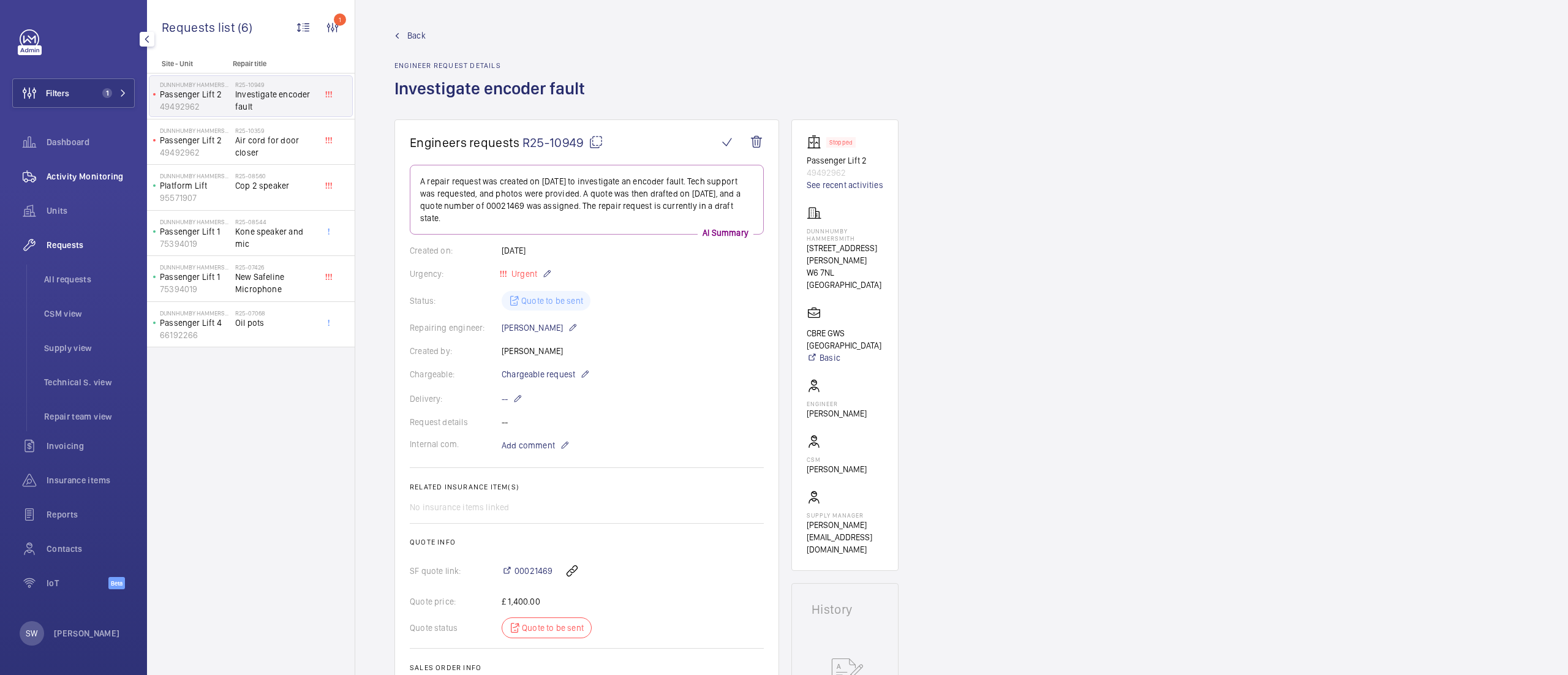
click at [88, 178] on span "Activity Monitoring" at bounding box center [91, 177] width 88 height 13
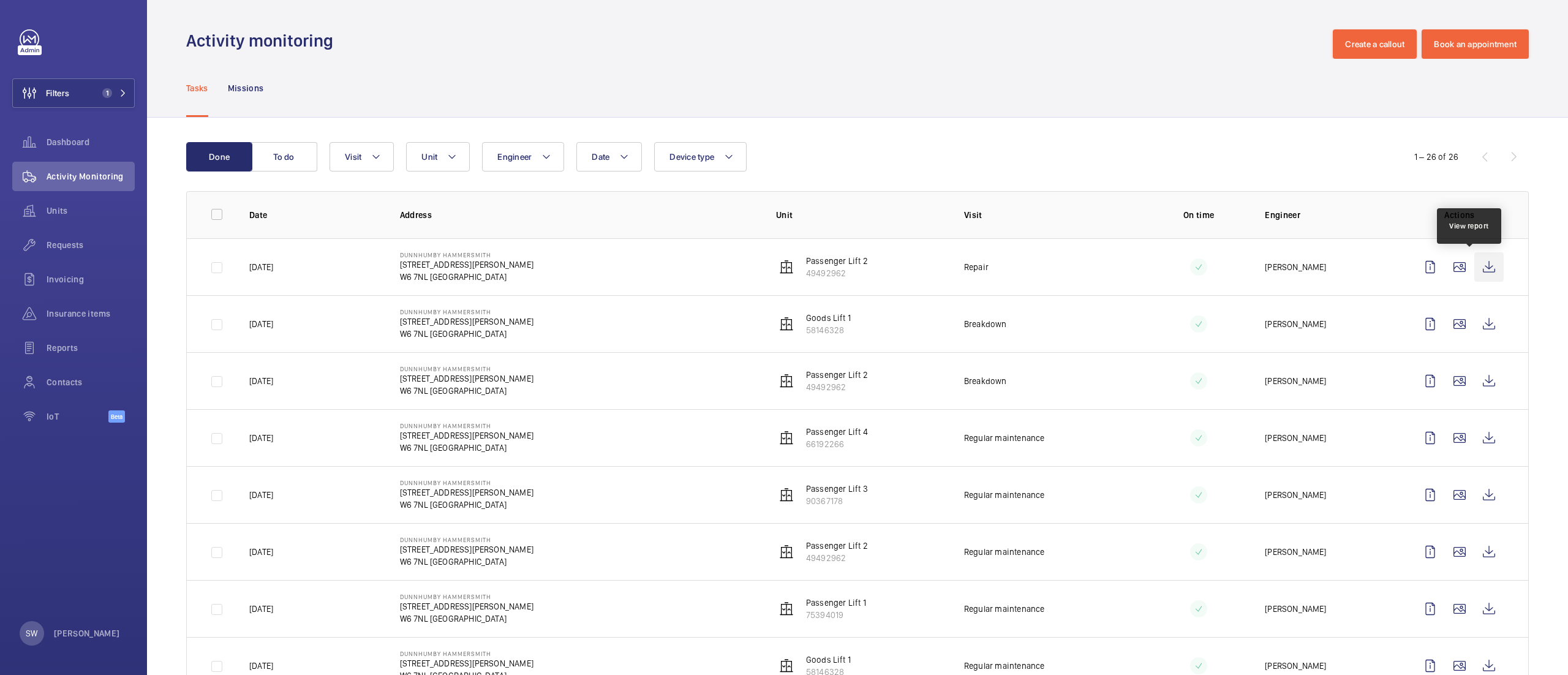
click at [1476, 255] on wm-front-icon-button at bounding box center [1488, 266] width 29 height 29
